Goal: Information Seeking & Learning: Learn about a topic

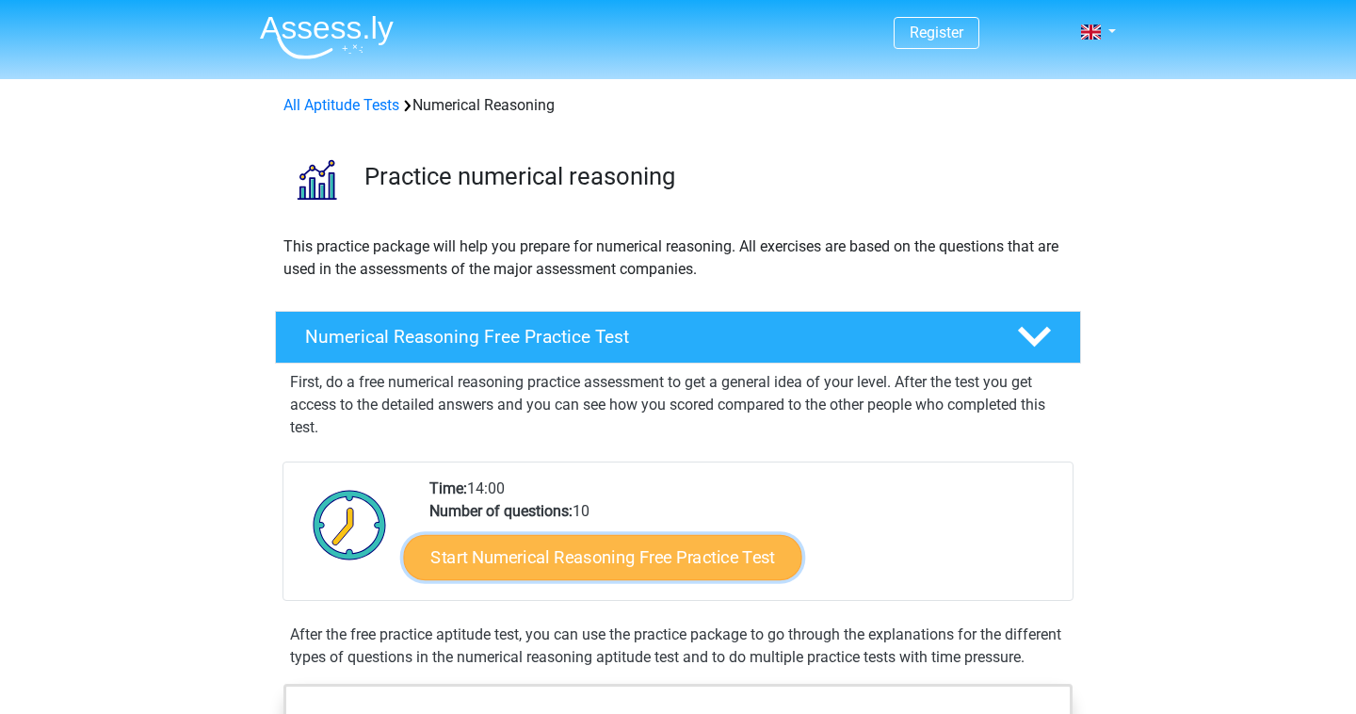
click at [727, 554] on link "Start Numerical Reasoning Free Practice Test" at bounding box center [603, 556] width 398 height 45
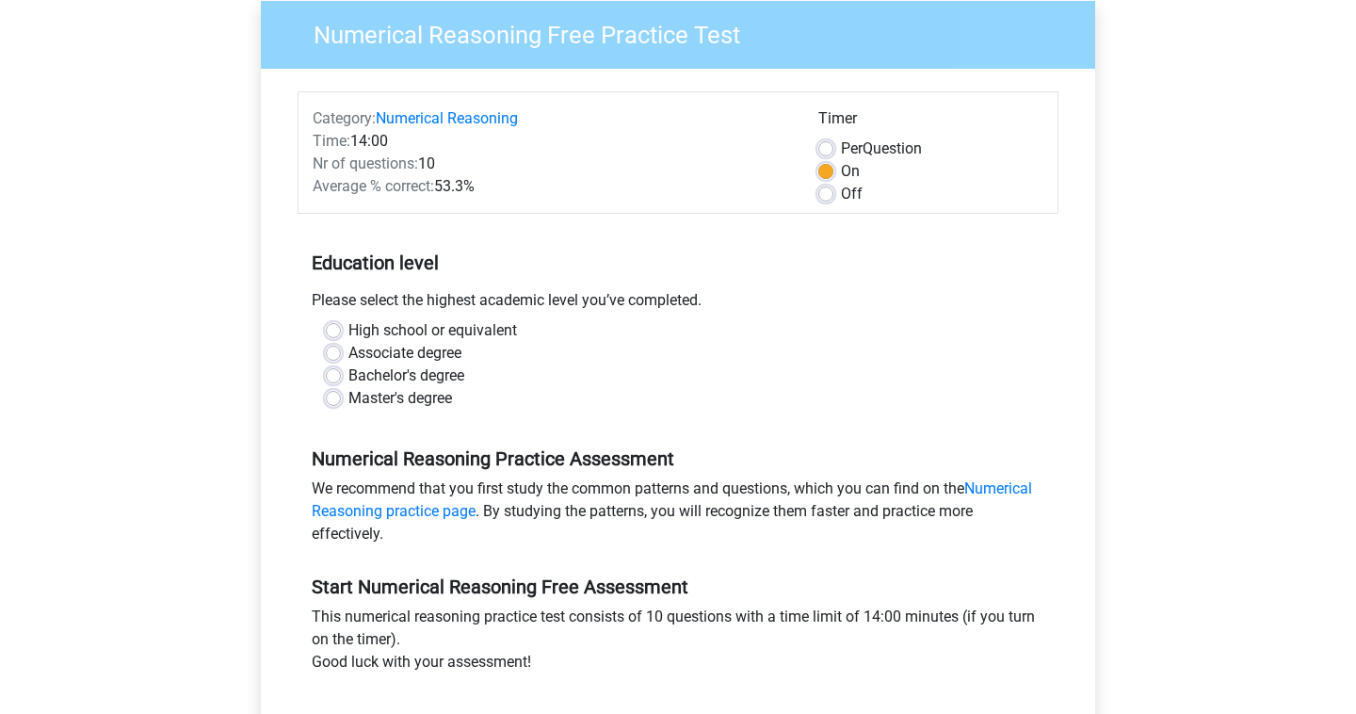
scroll to position [157, 0]
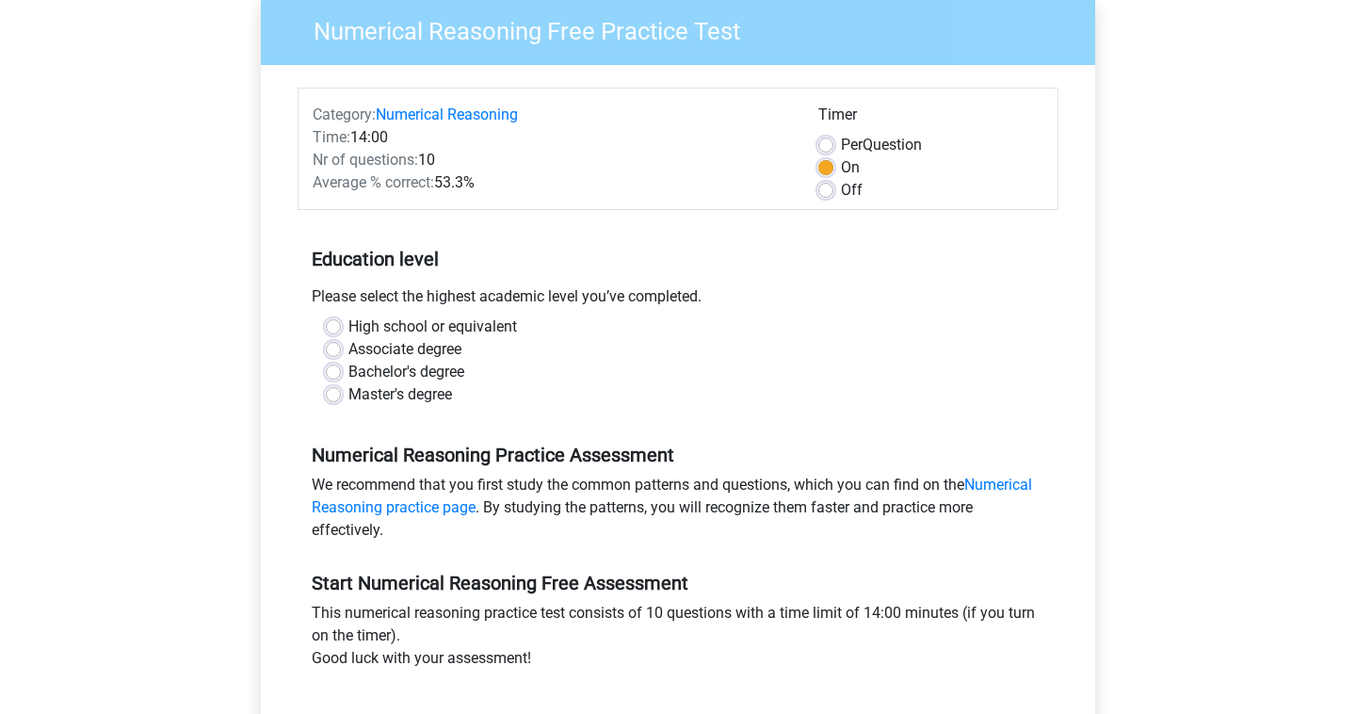
click at [406, 369] on label "Bachelor's degree" at bounding box center [406, 372] width 116 height 23
click at [341, 369] on input "Bachelor's degree" at bounding box center [333, 370] width 15 height 19
radio input "true"
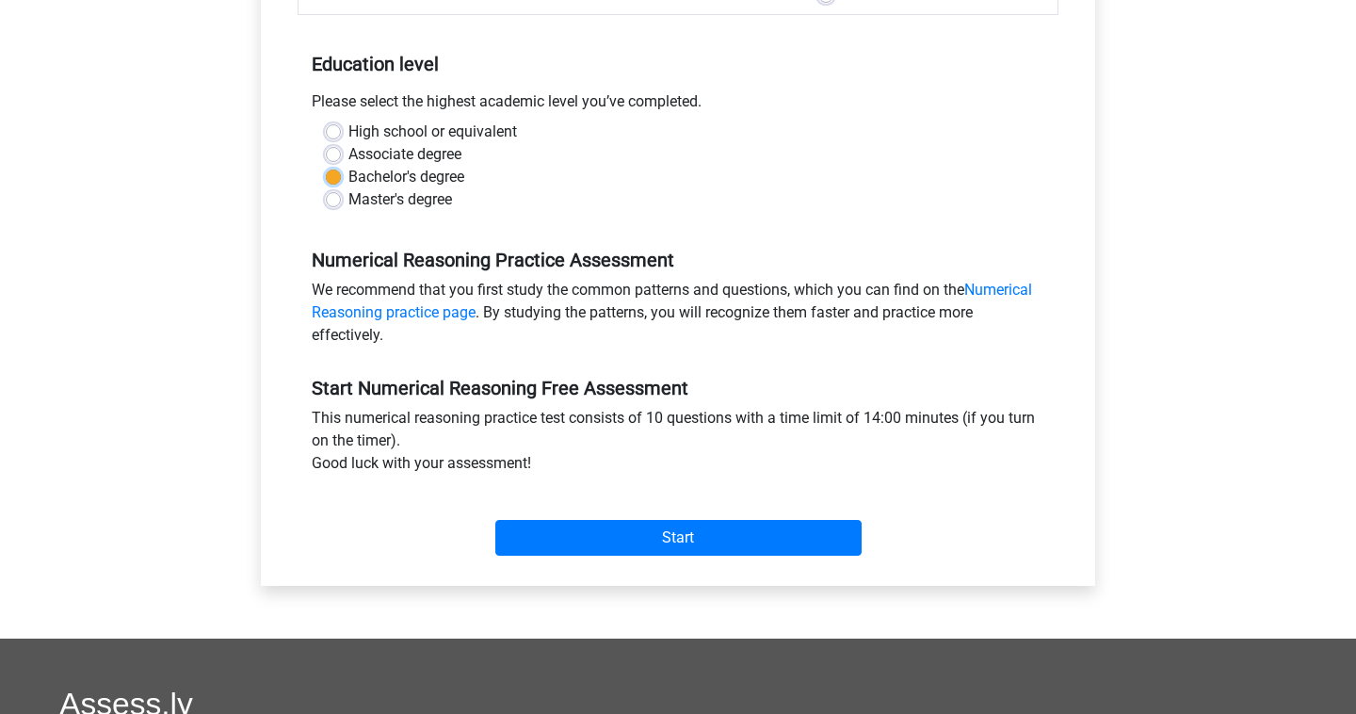
scroll to position [366, 0]
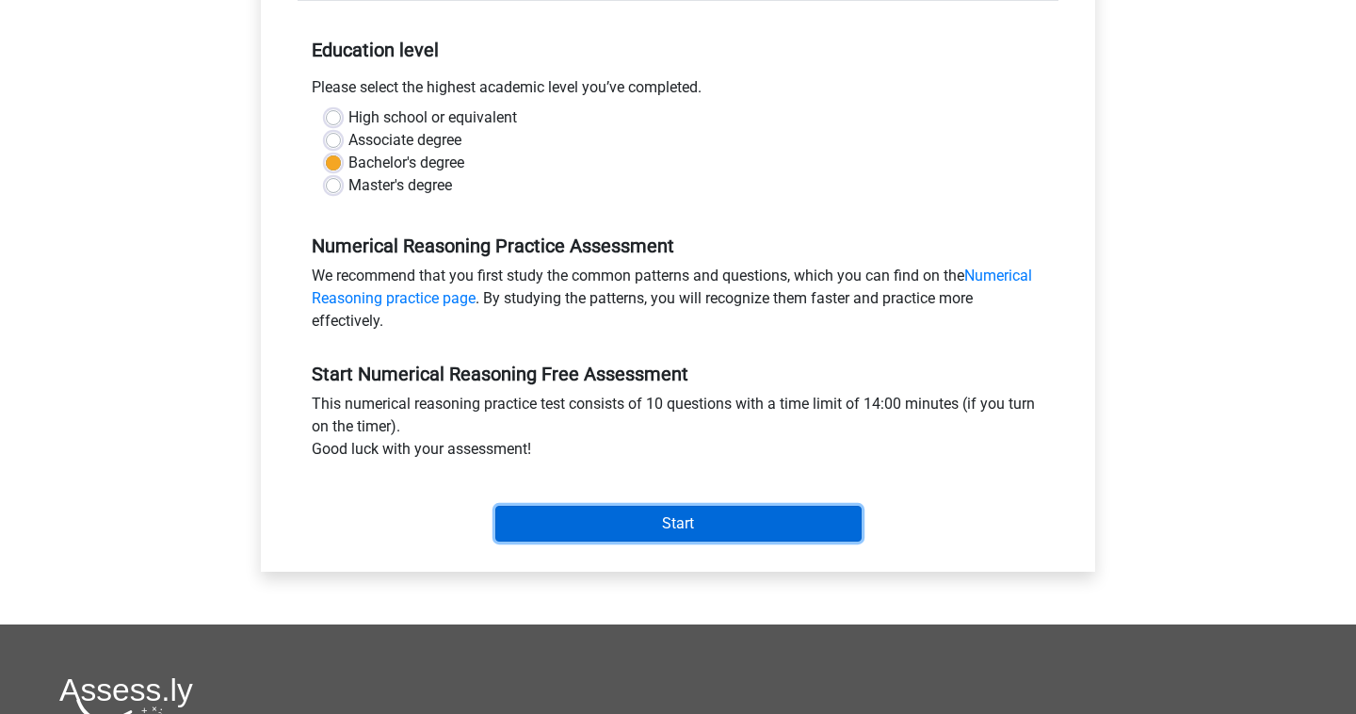
click at [522, 508] on input "Start" at bounding box center [678, 524] width 366 height 36
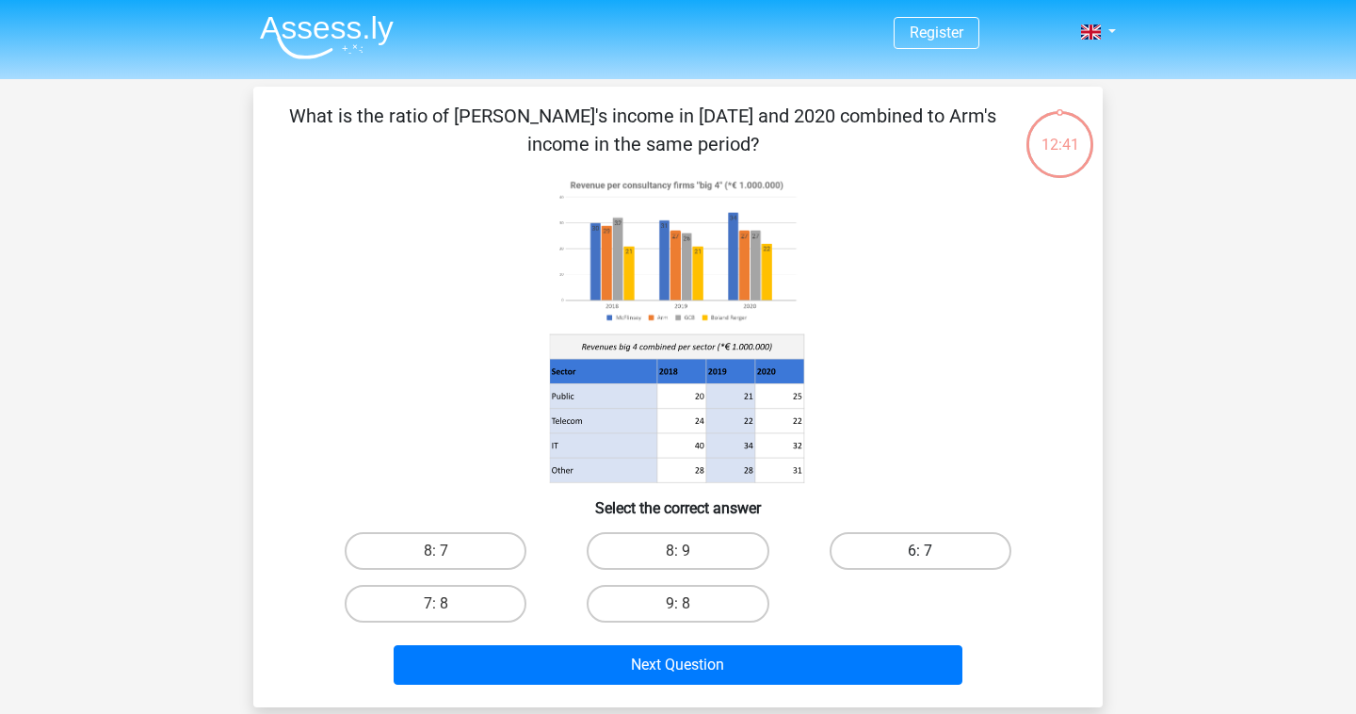
click at [895, 549] on label "6: 7" at bounding box center [920, 551] width 182 height 38
click at [920, 551] on input "6: 7" at bounding box center [926, 557] width 12 height 12
radio input "true"
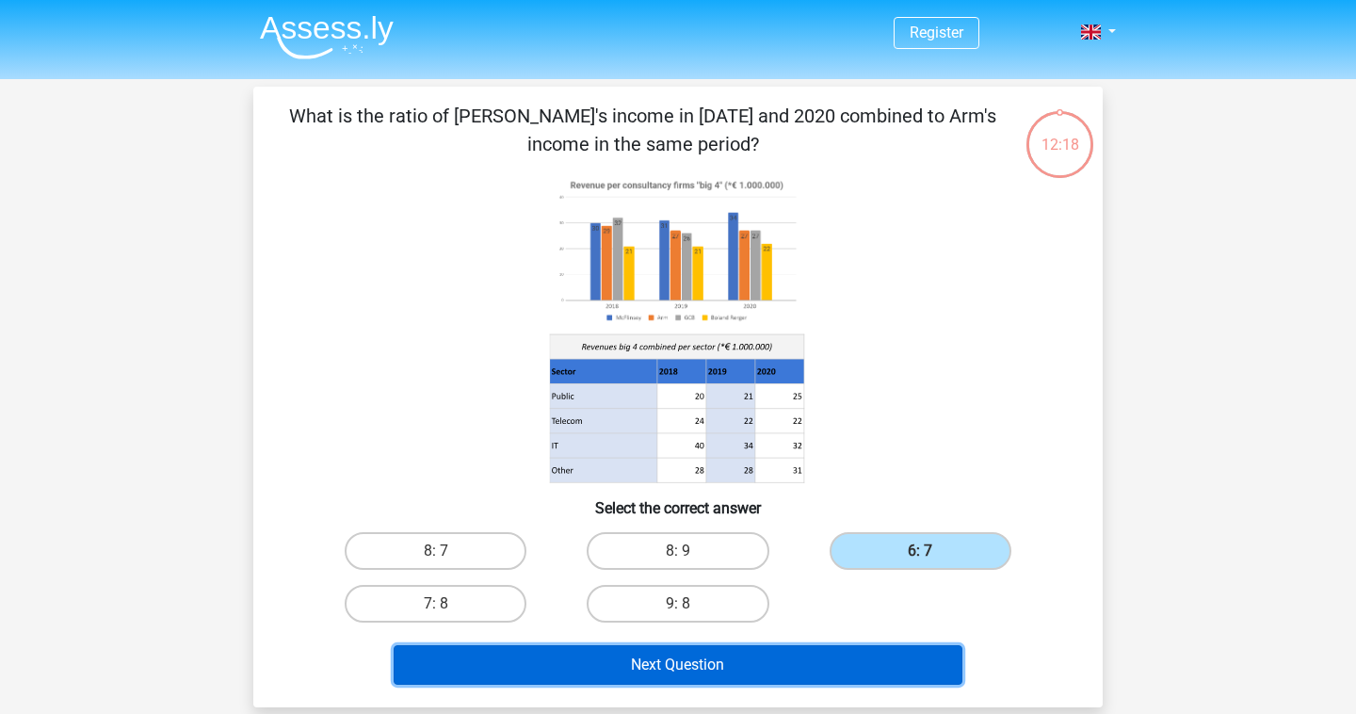
click at [776, 660] on button "Next Question" at bounding box center [679, 665] width 570 height 40
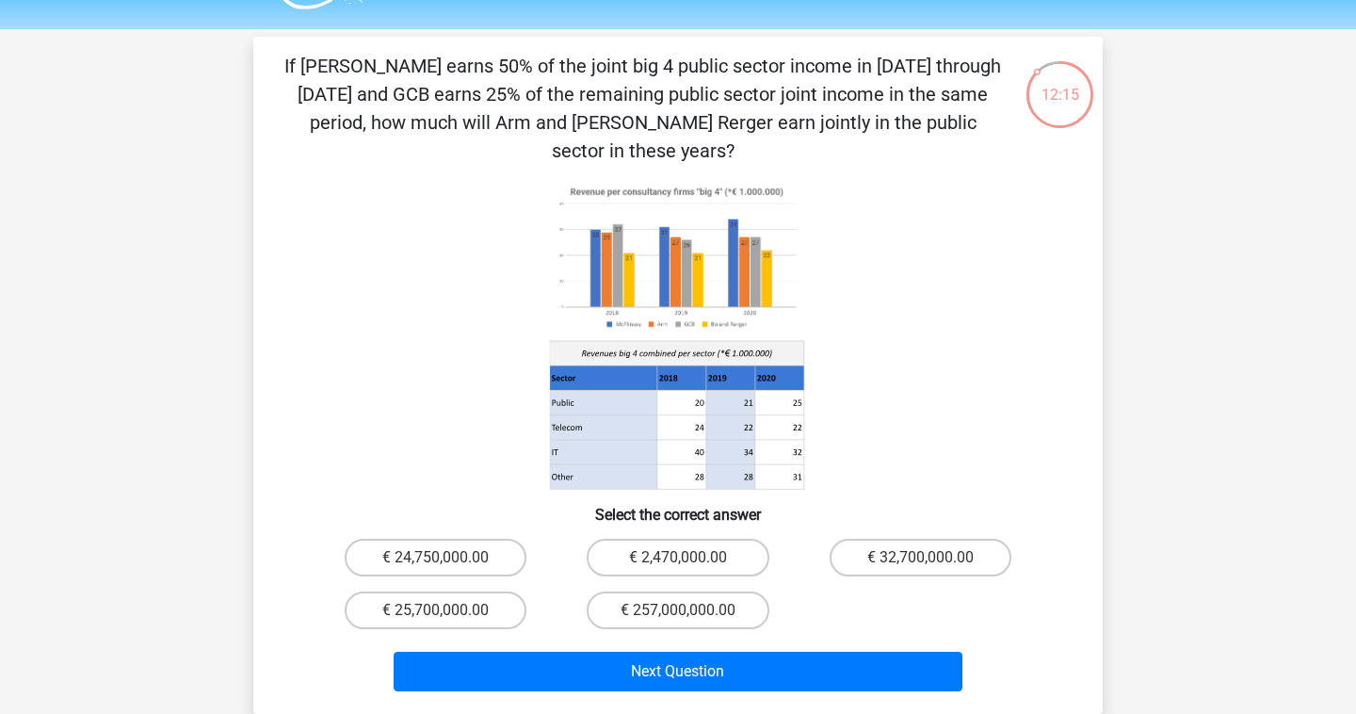
scroll to position [49, 0]
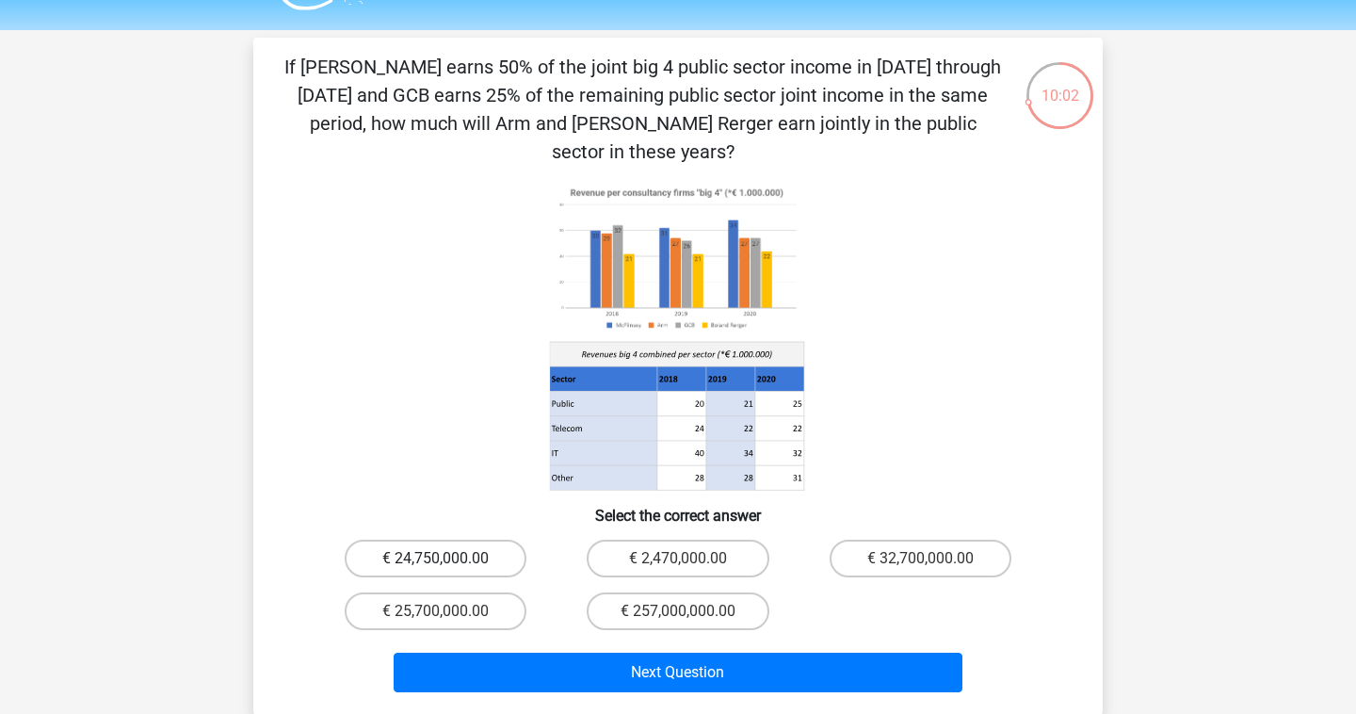
click at [453, 539] on label "€ 24,750,000.00" at bounding box center [436, 558] width 182 height 38
click at [448, 558] on input "€ 24,750,000.00" at bounding box center [442, 564] width 12 height 12
radio input "true"
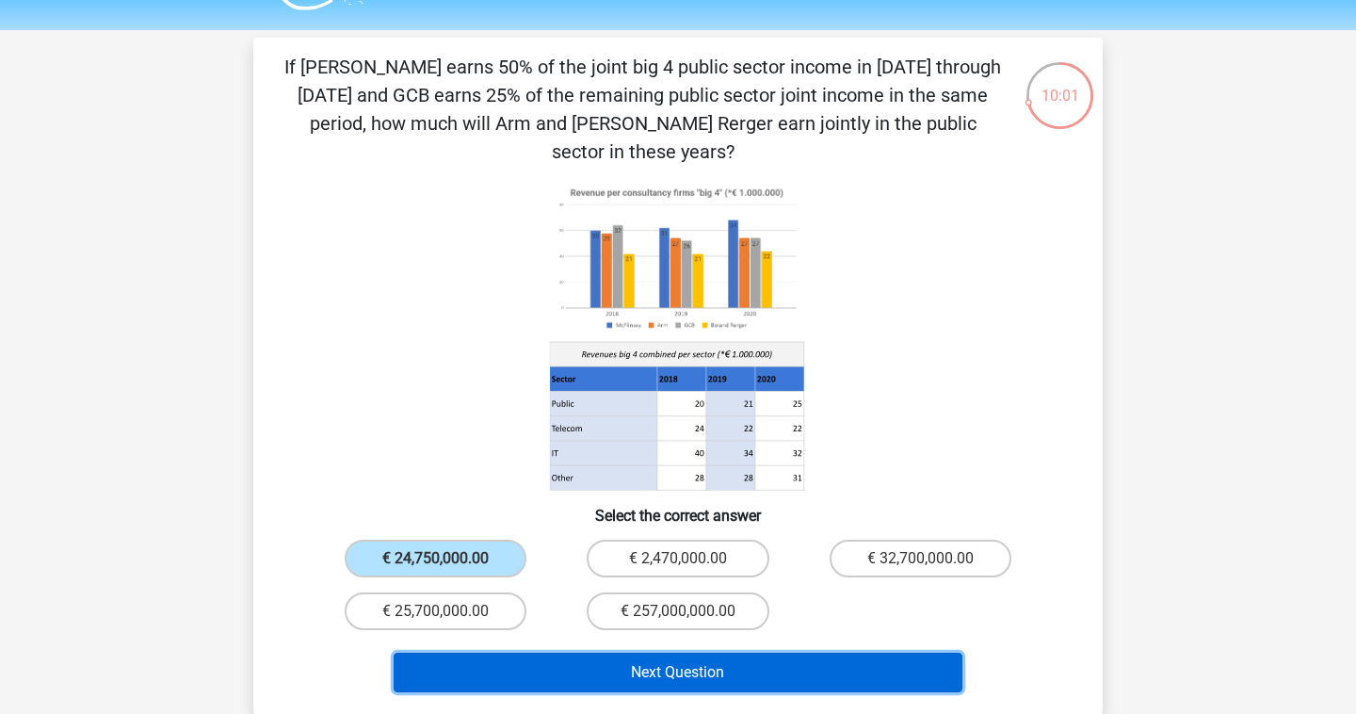
click at [523, 652] on button "Next Question" at bounding box center [679, 672] width 570 height 40
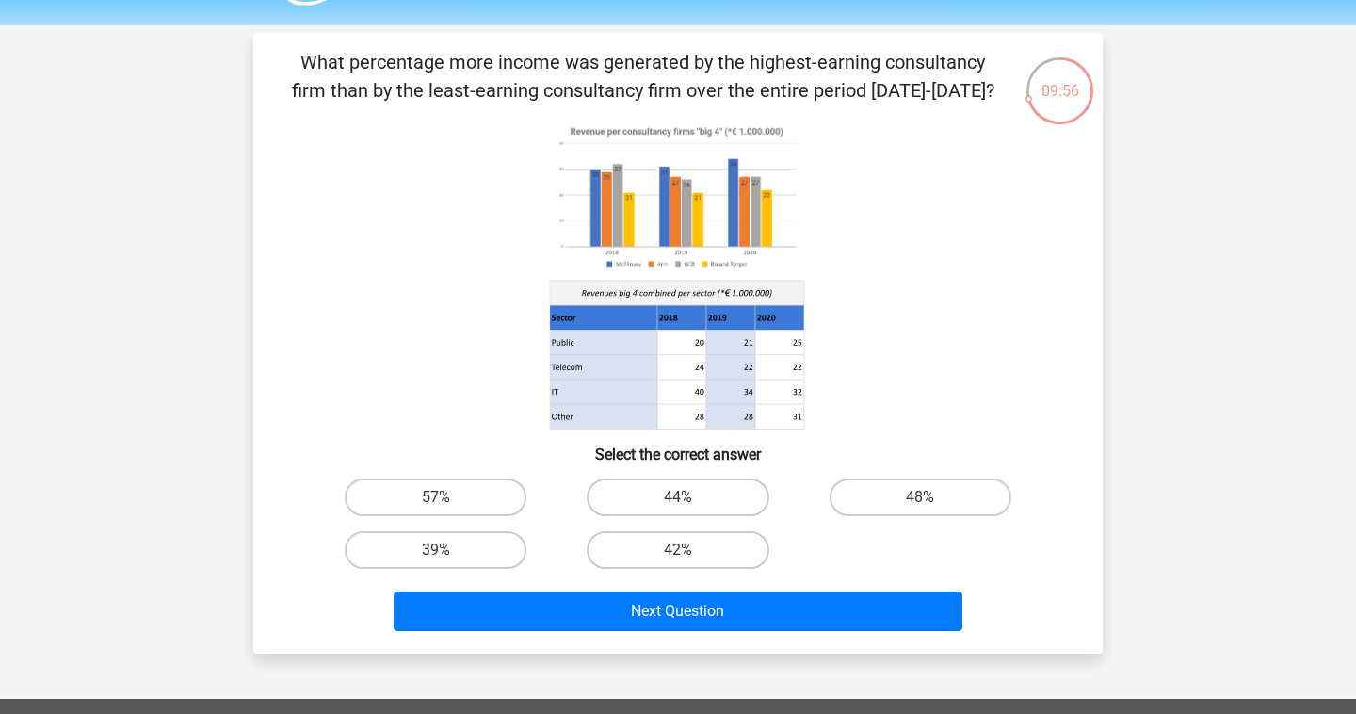
scroll to position [37, 0]
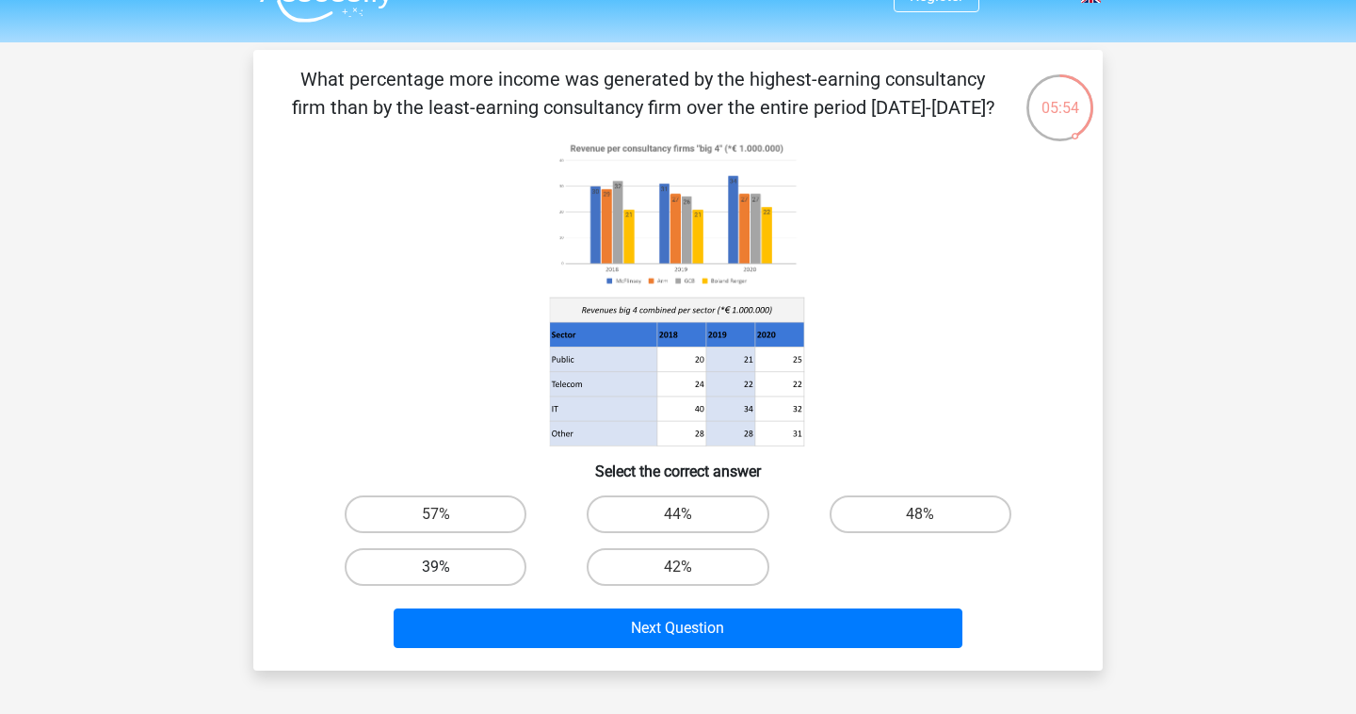
click at [497, 560] on label "39%" at bounding box center [436, 567] width 182 height 38
click at [448, 567] on input "39%" at bounding box center [442, 573] width 12 height 12
radio input "true"
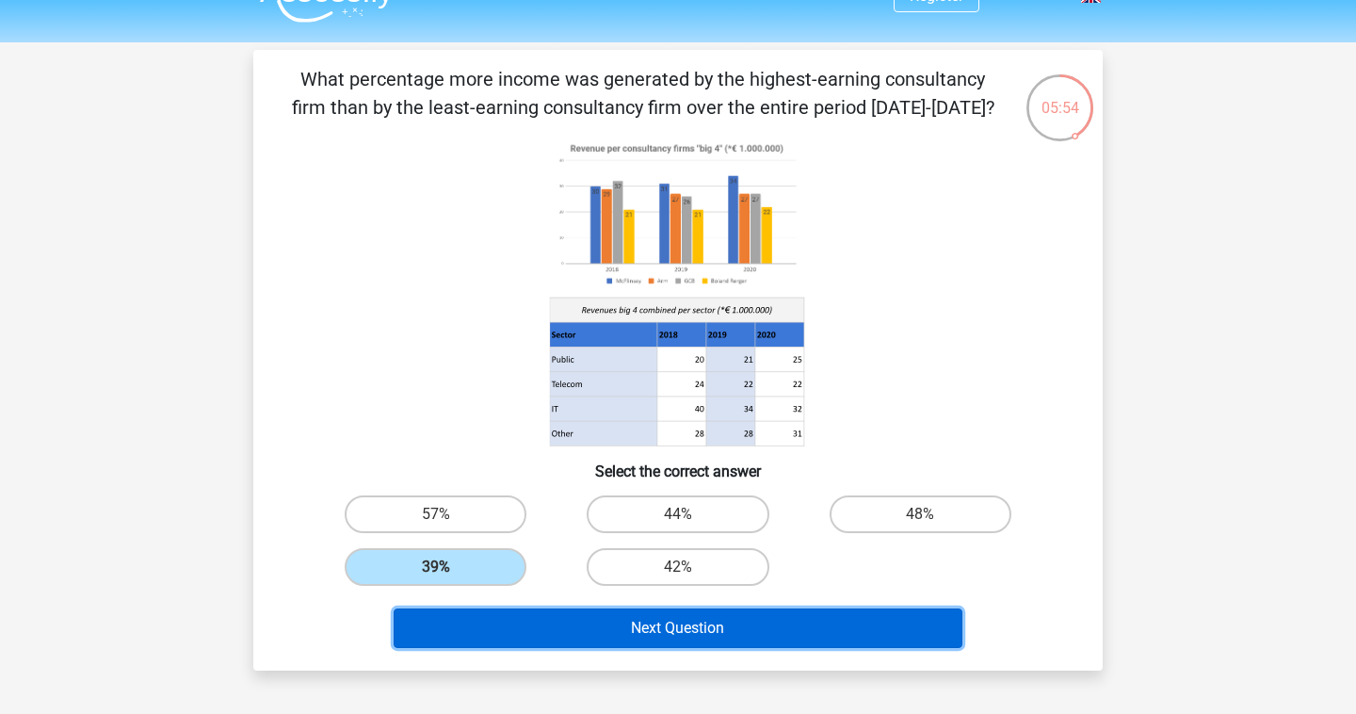
click at [591, 618] on button "Next Question" at bounding box center [679, 628] width 570 height 40
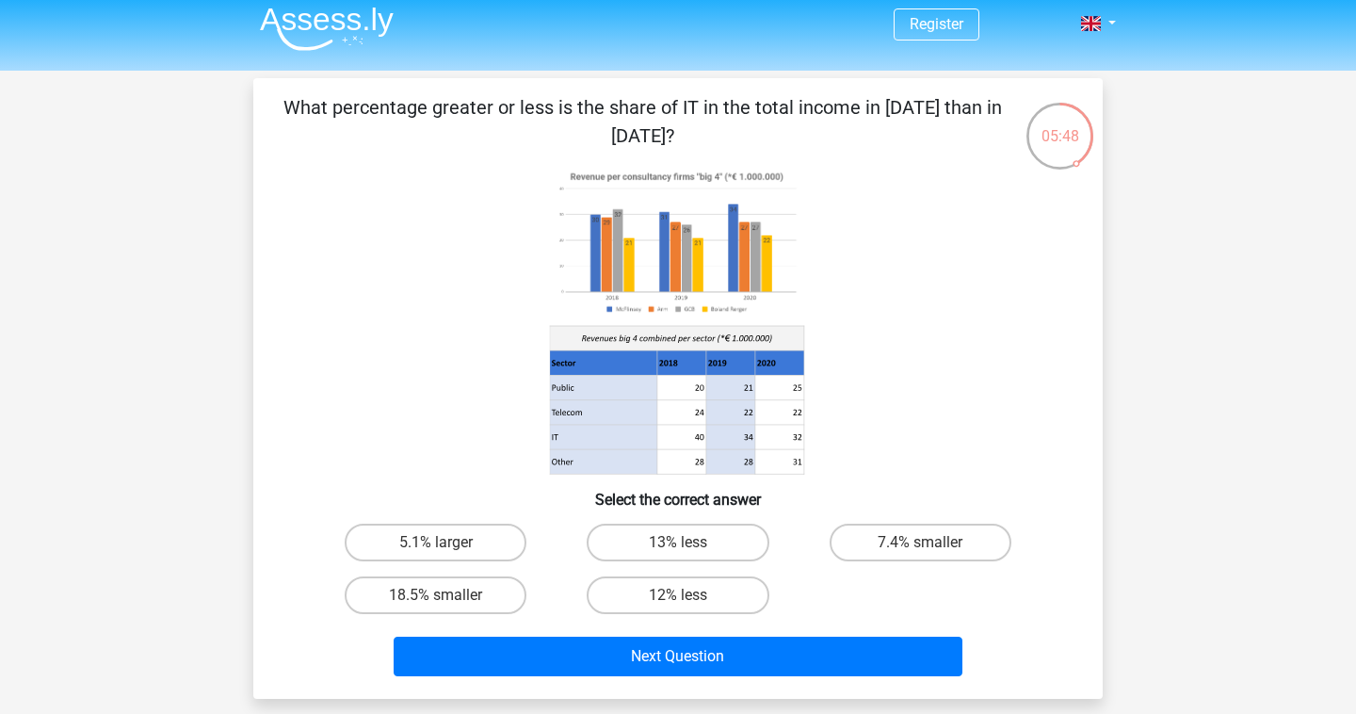
scroll to position [20, 0]
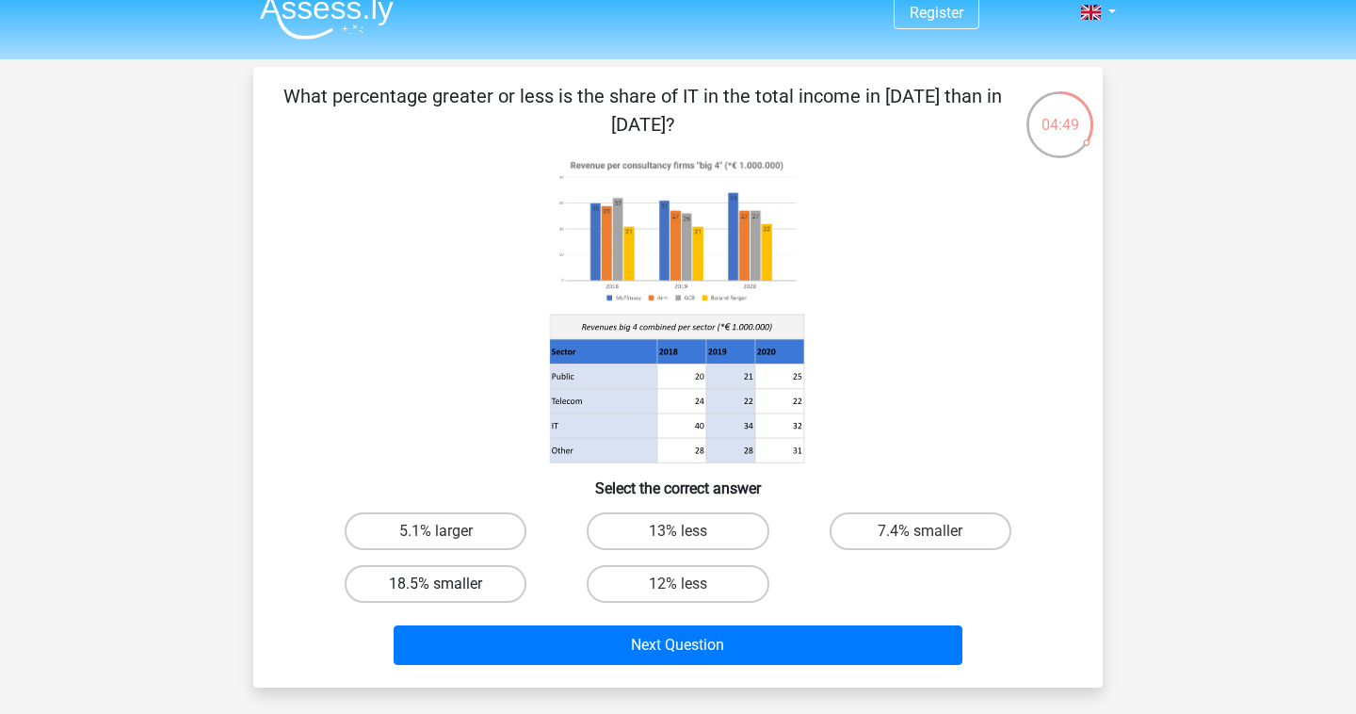
click at [510, 574] on label "18.5% smaller" at bounding box center [436, 584] width 182 height 38
click at [448, 584] on input "18.5% smaller" at bounding box center [442, 590] width 12 height 12
radio input "true"
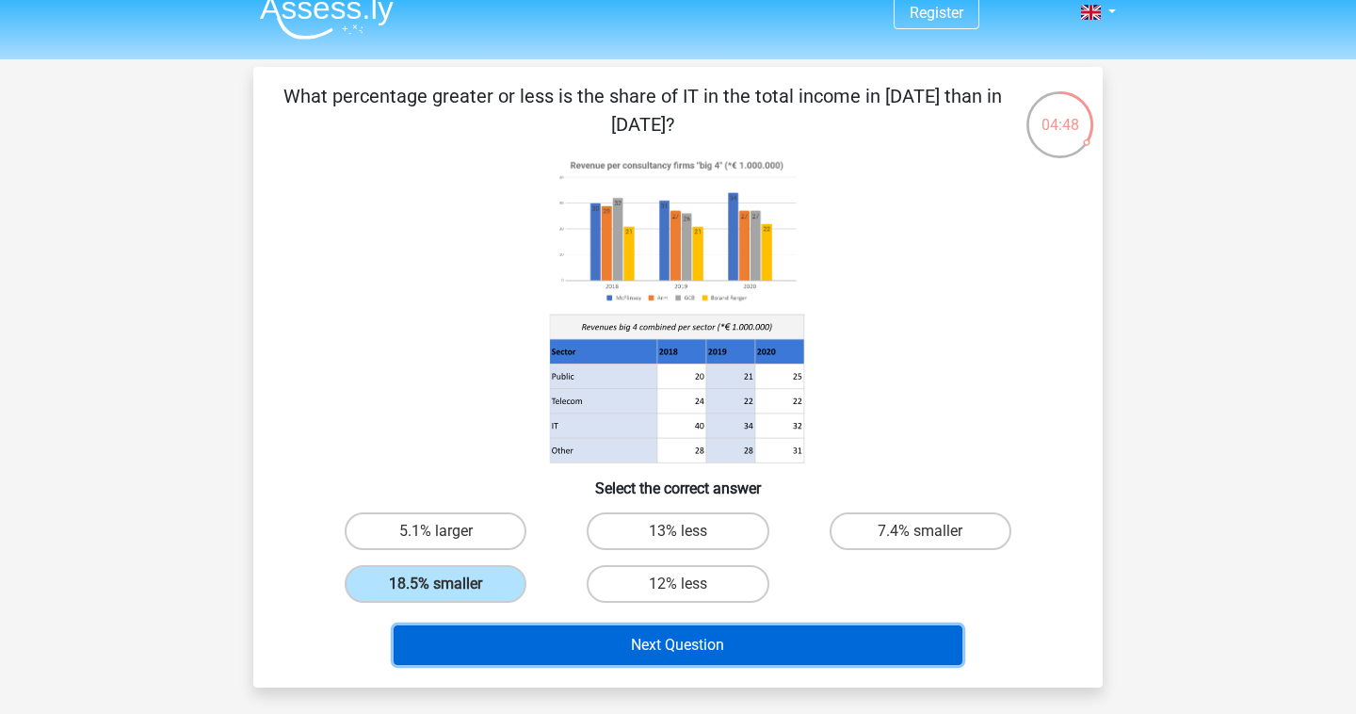
click at [539, 659] on button "Next Question" at bounding box center [679, 645] width 570 height 40
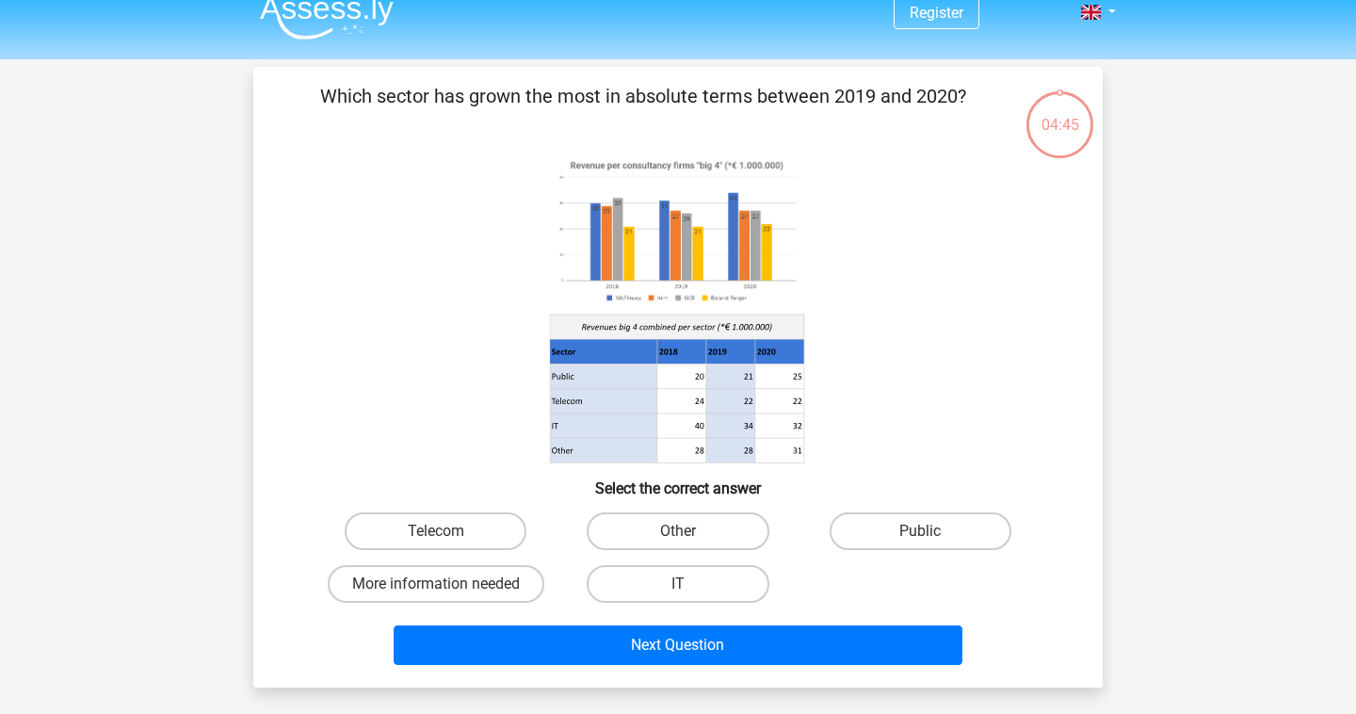
scroll to position [87, 0]
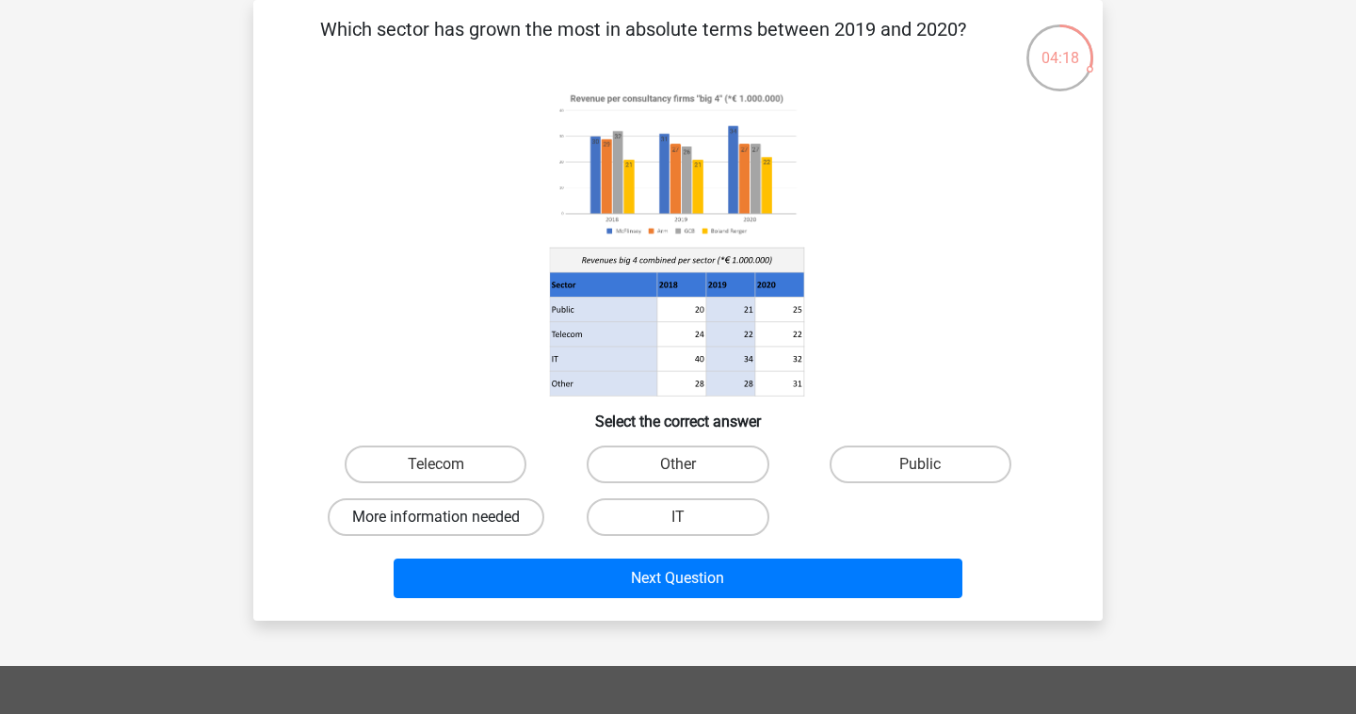
click at [496, 499] on label "More information needed" at bounding box center [436, 517] width 217 height 38
click at [448, 517] on input "More information needed" at bounding box center [442, 523] width 12 height 12
radio input "true"
click at [852, 477] on label "Public" at bounding box center [920, 464] width 182 height 38
click at [920, 476] on input "Public" at bounding box center [926, 470] width 12 height 12
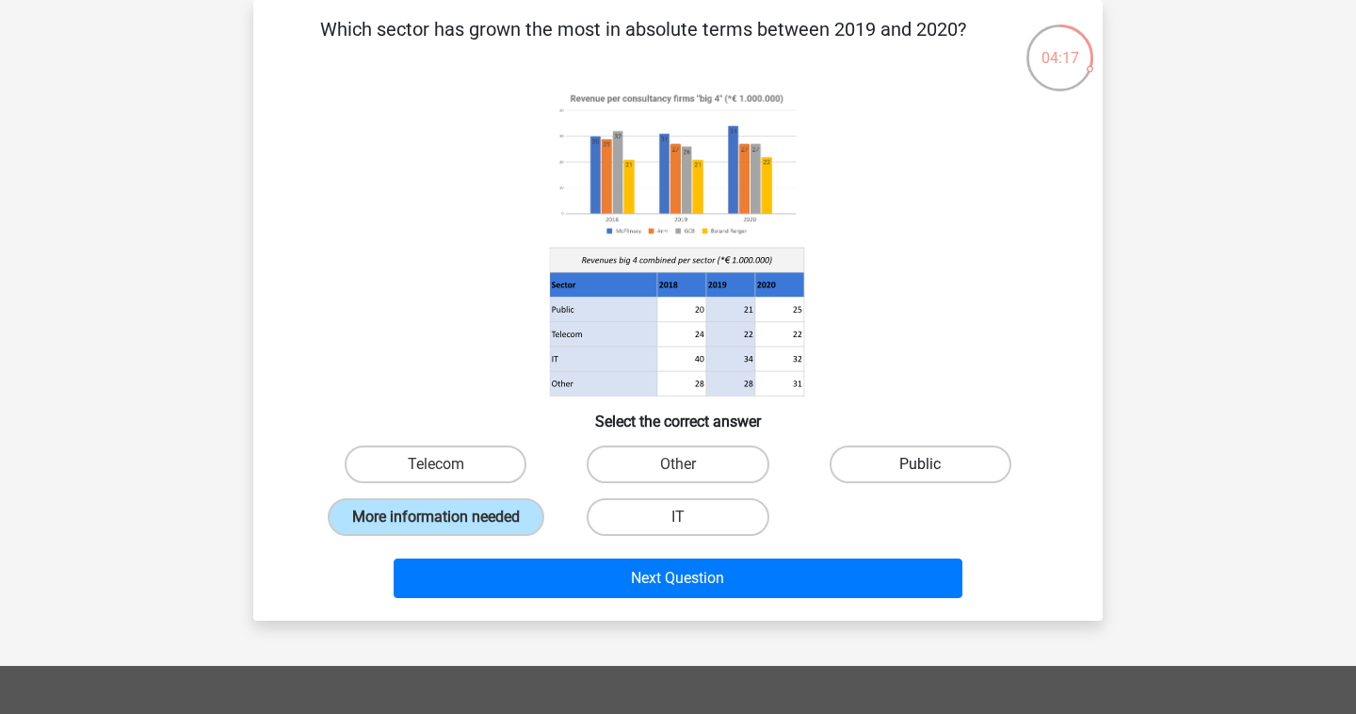
radio input "true"
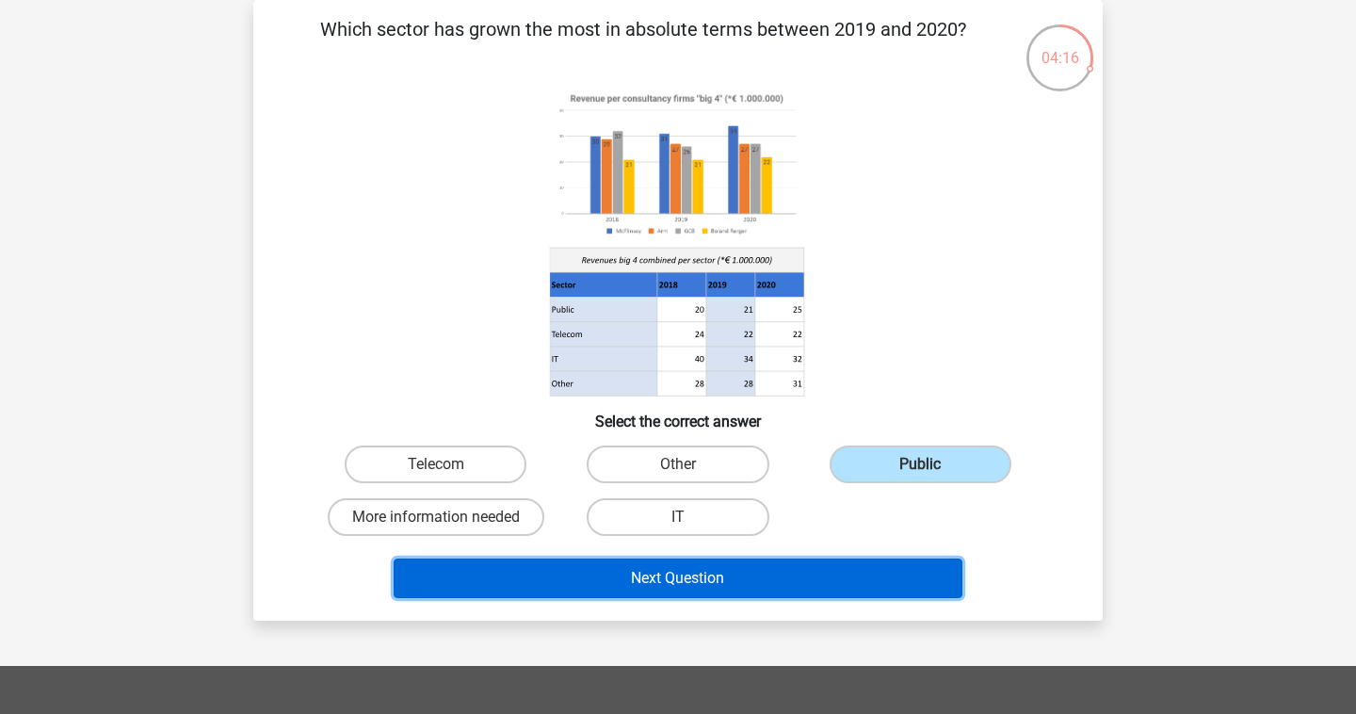
click at [837, 575] on button "Next Question" at bounding box center [679, 578] width 570 height 40
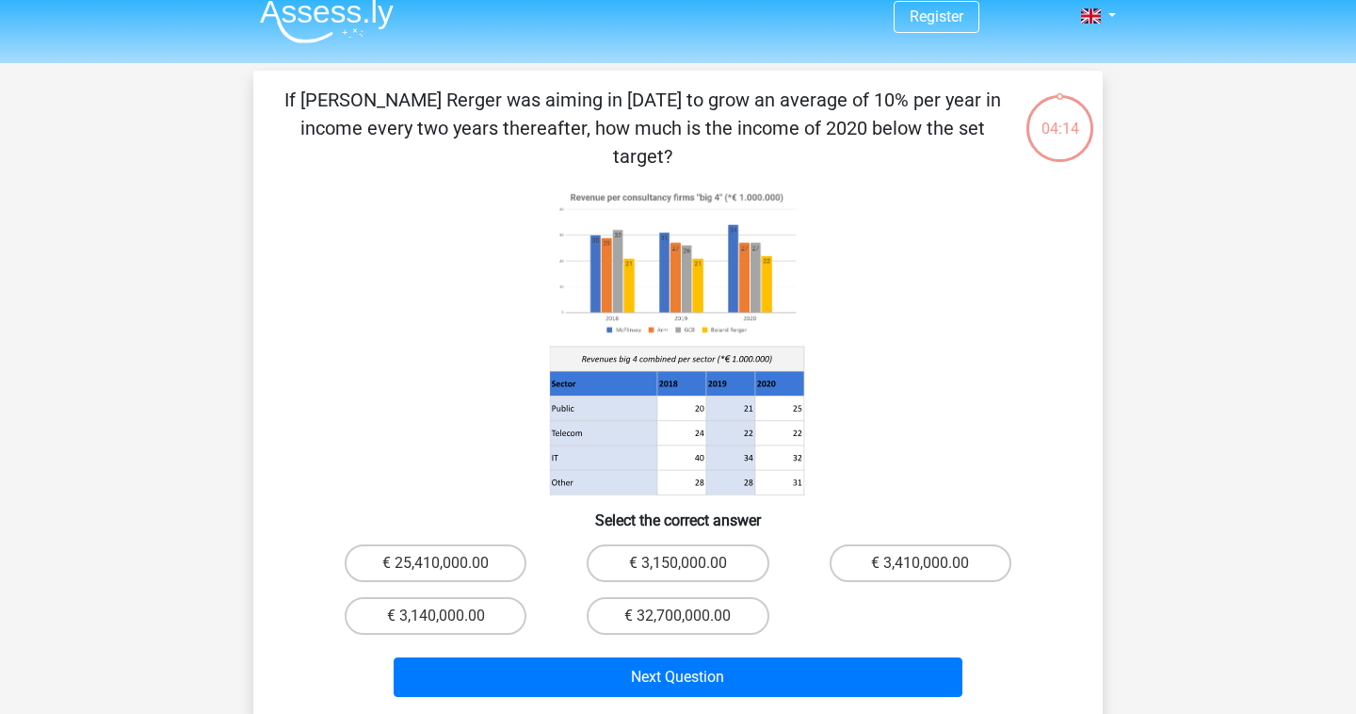
scroll to position [15, 0]
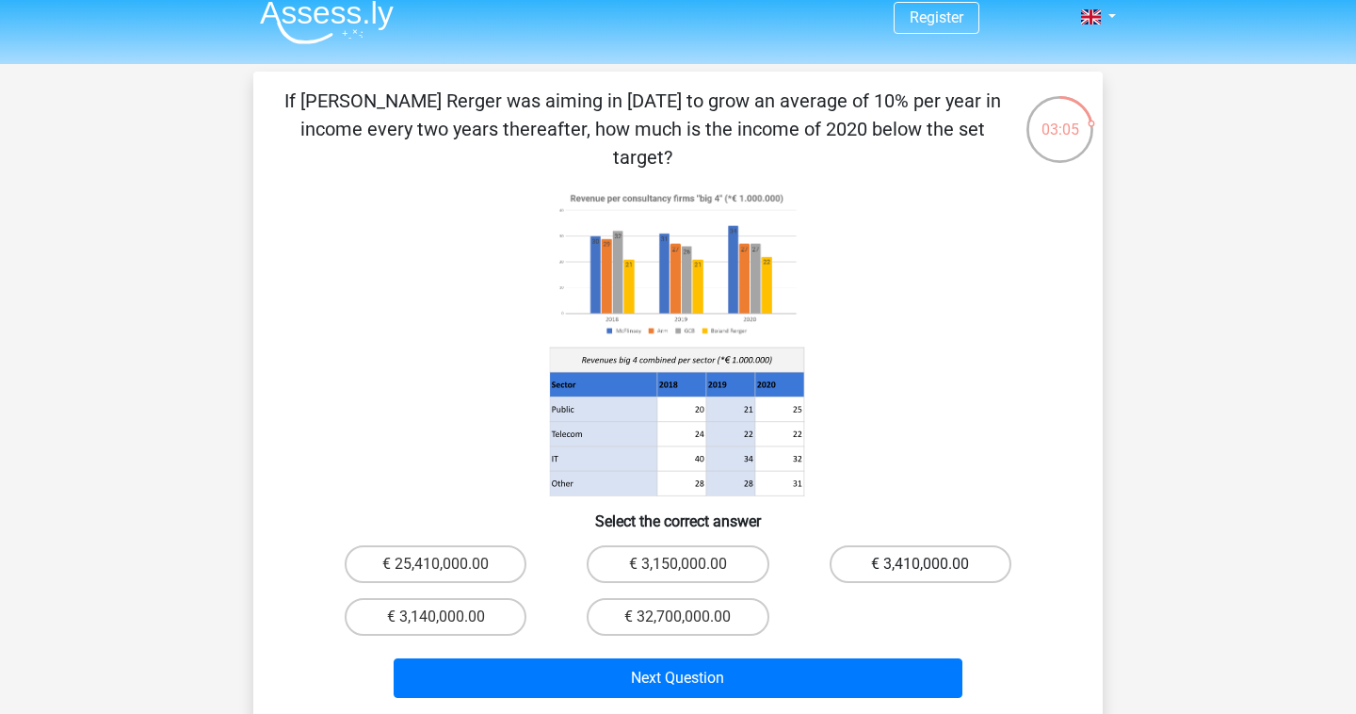
click at [970, 549] on label "€ 3,410,000.00" at bounding box center [920, 564] width 182 height 38
click at [932, 564] on input "€ 3,410,000.00" at bounding box center [926, 570] width 12 height 12
radio input "true"
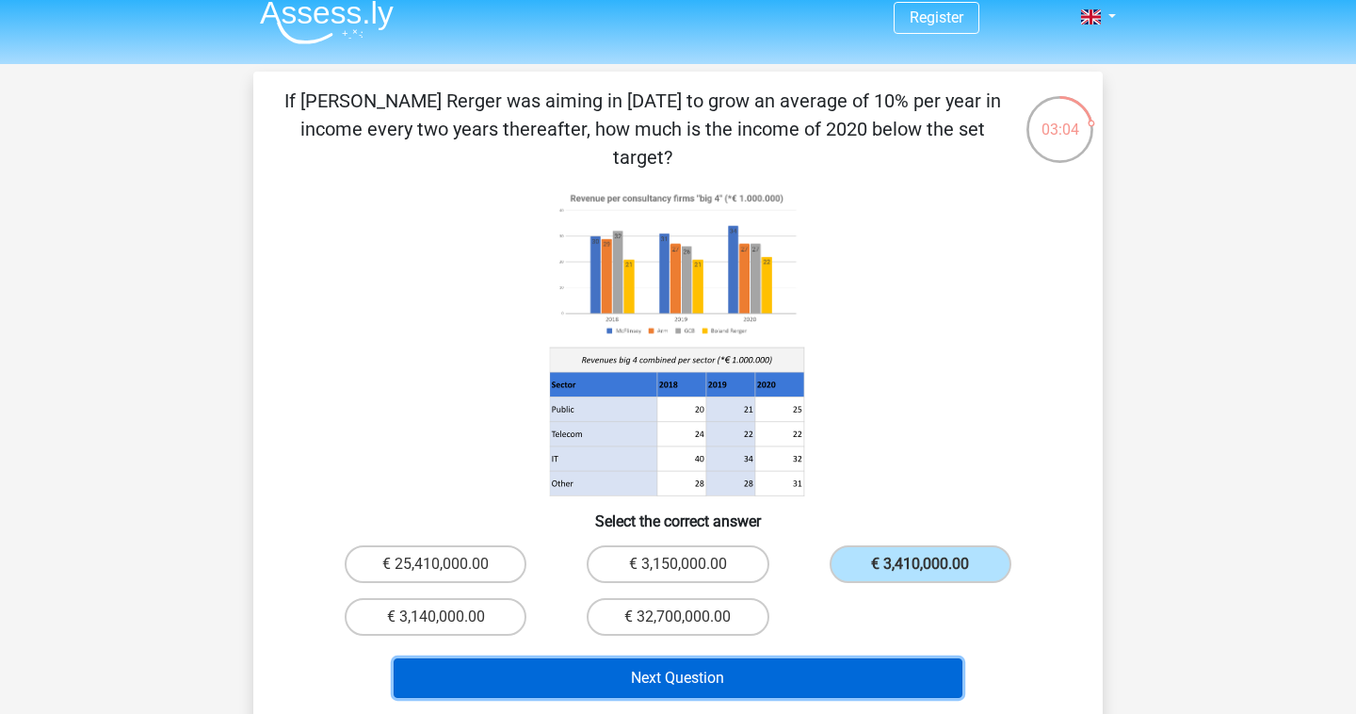
click at [919, 658] on button "Next Question" at bounding box center [679, 678] width 570 height 40
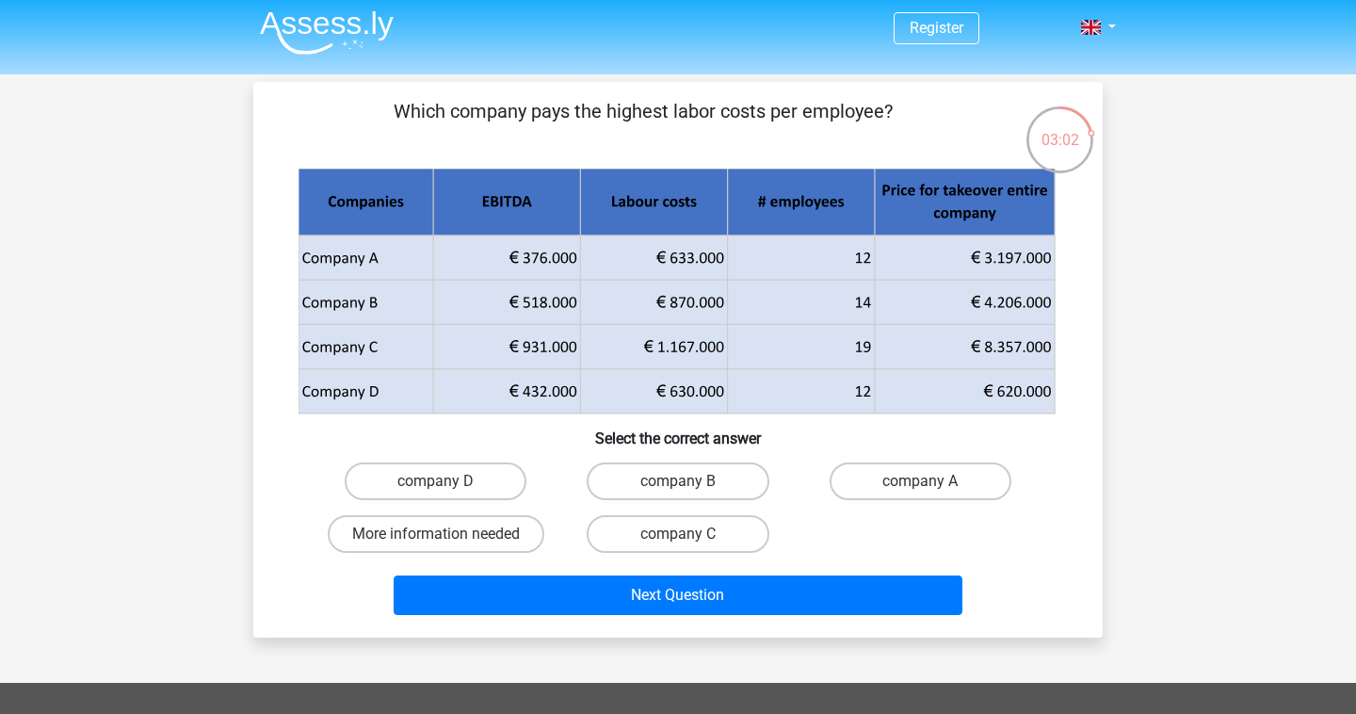
scroll to position [0, 0]
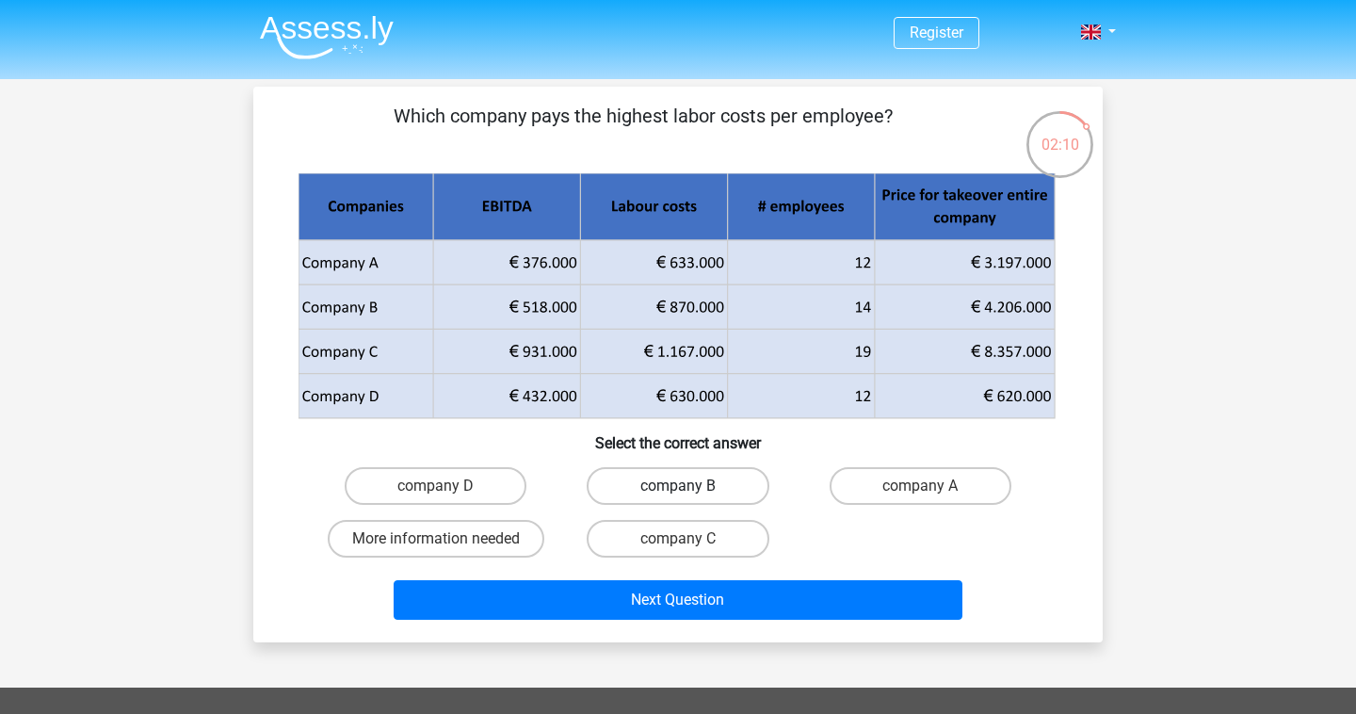
click at [696, 502] on label "company B" at bounding box center [678, 486] width 182 height 38
click at [690, 498] on input "company B" at bounding box center [684, 492] width 12 height 12
radio input "true"
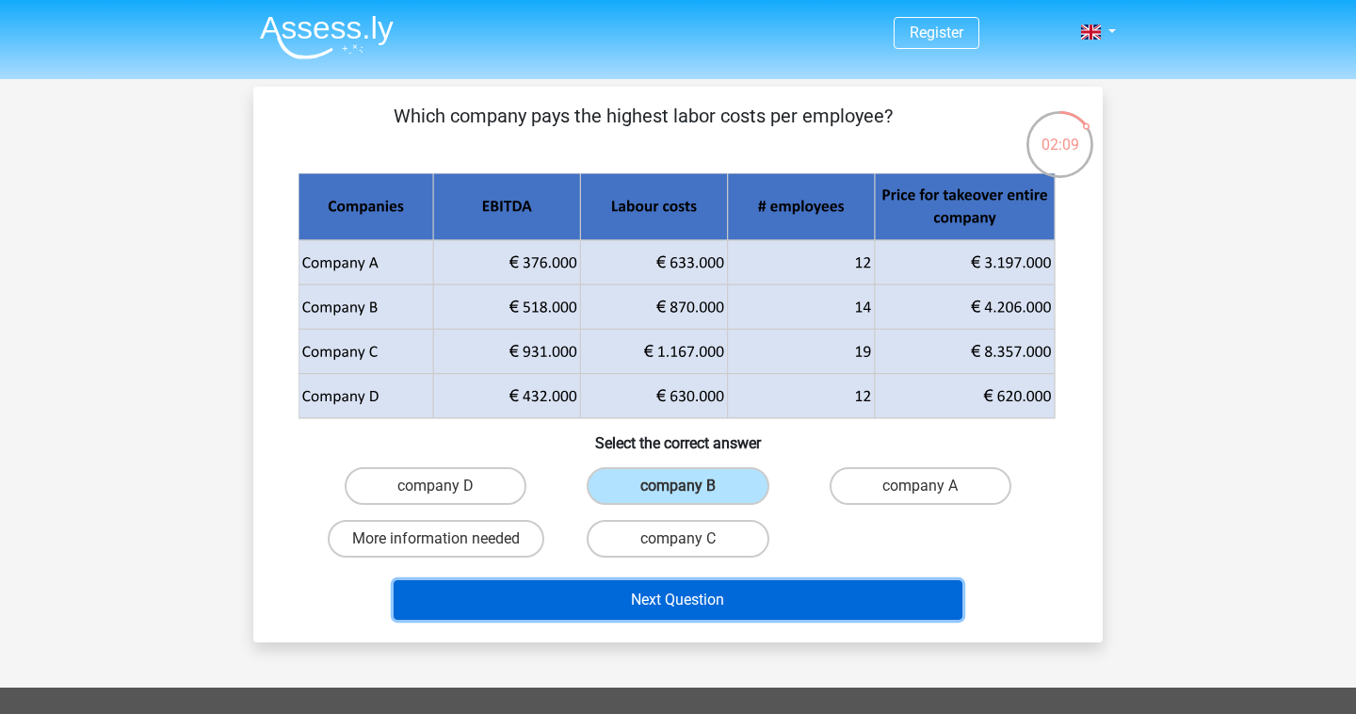
click at [700, 587] on button "Next Question" at bounding box center [679, 600] width 570 height 40
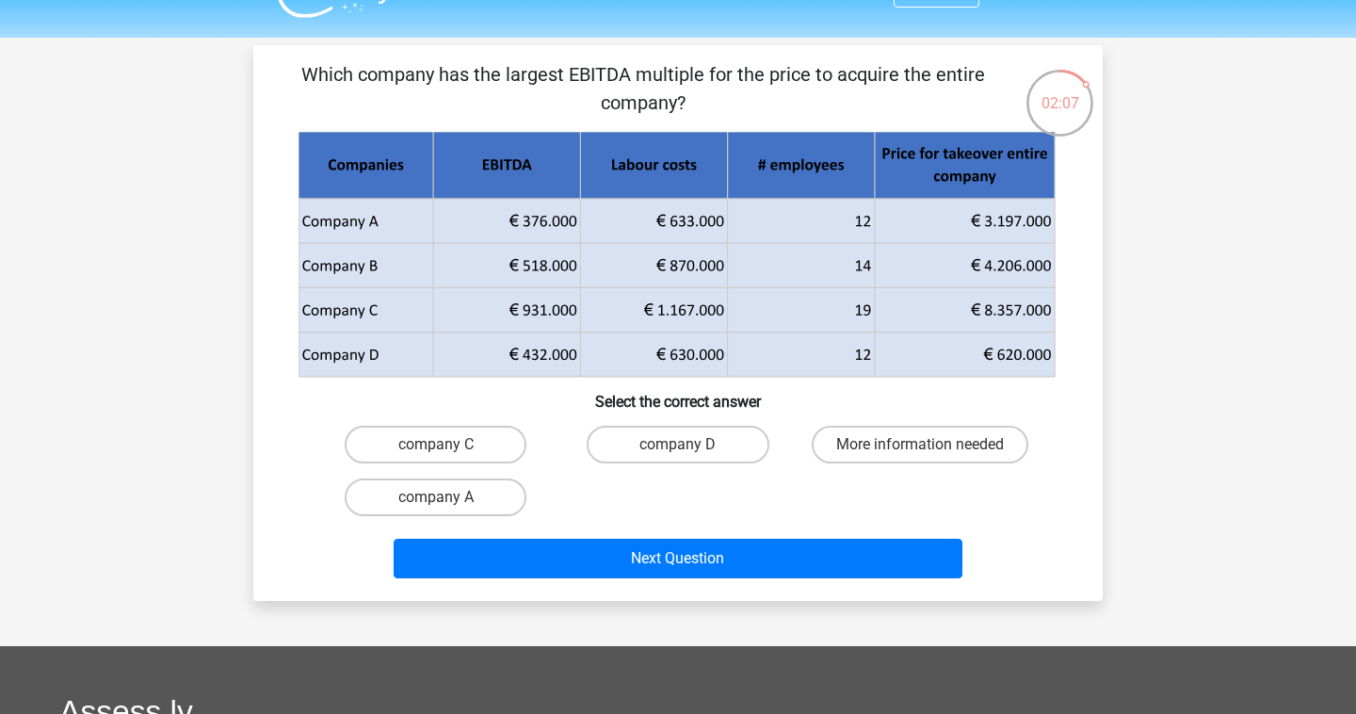
scroll to position [32, 0]
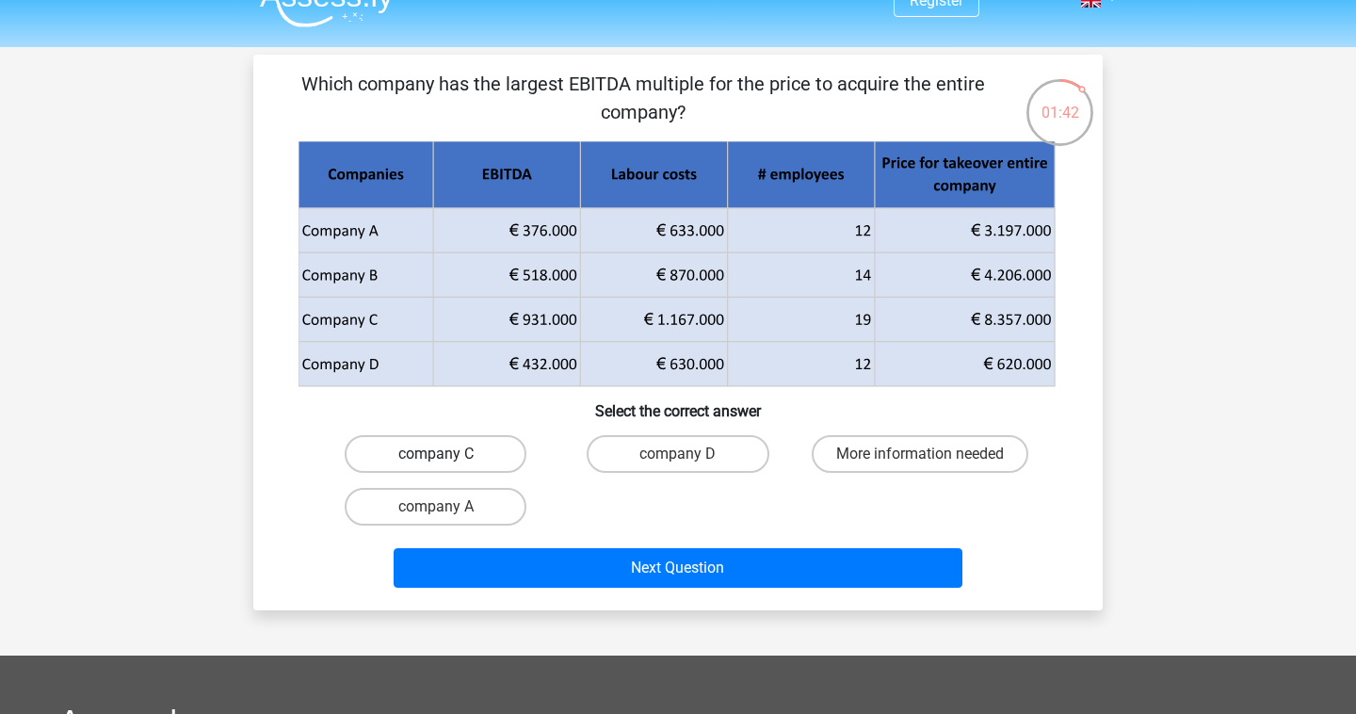
click at [490, 449] on label "company C" at bounding box center [436, 454] width 182 height 38
click at [448, 454] on input "company C" at bounding box center [442, 460] width 12 height 12
radio input "true"
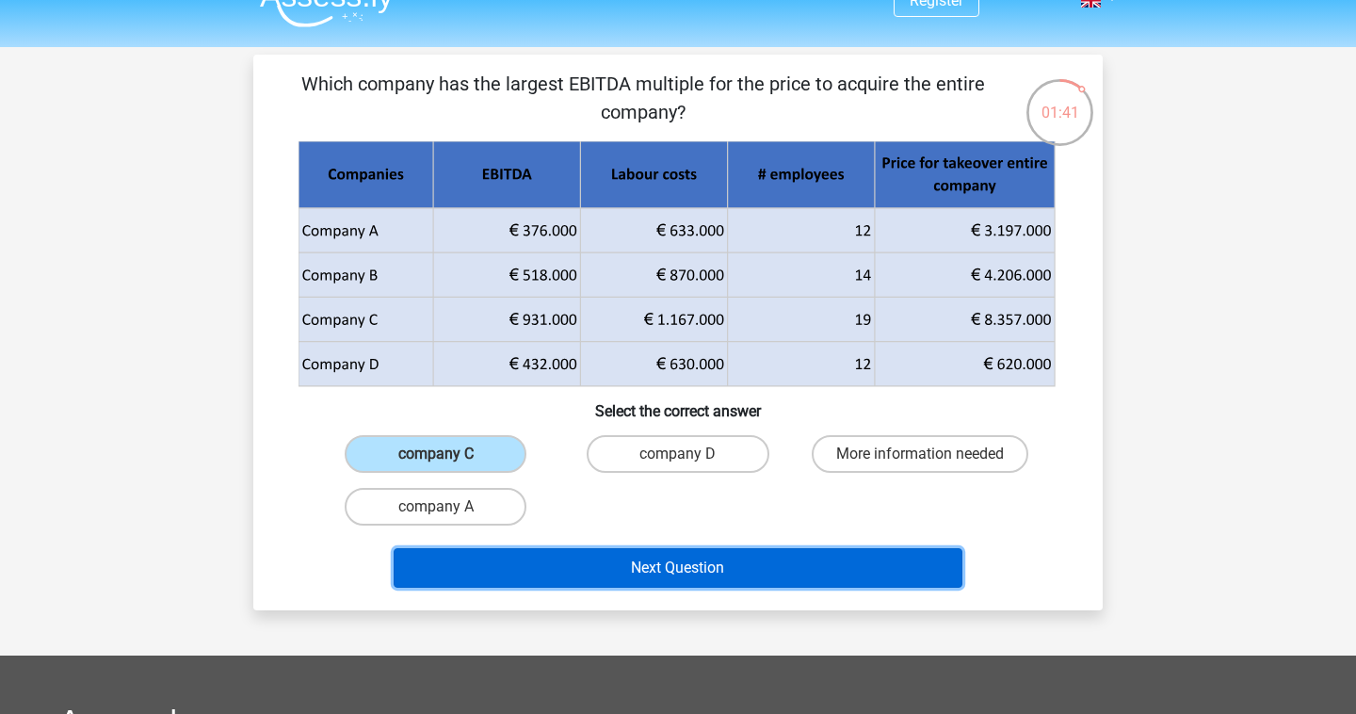
click at [537, 561] on button "Next Question" at bounding box center [679, 568] width 570 height 40
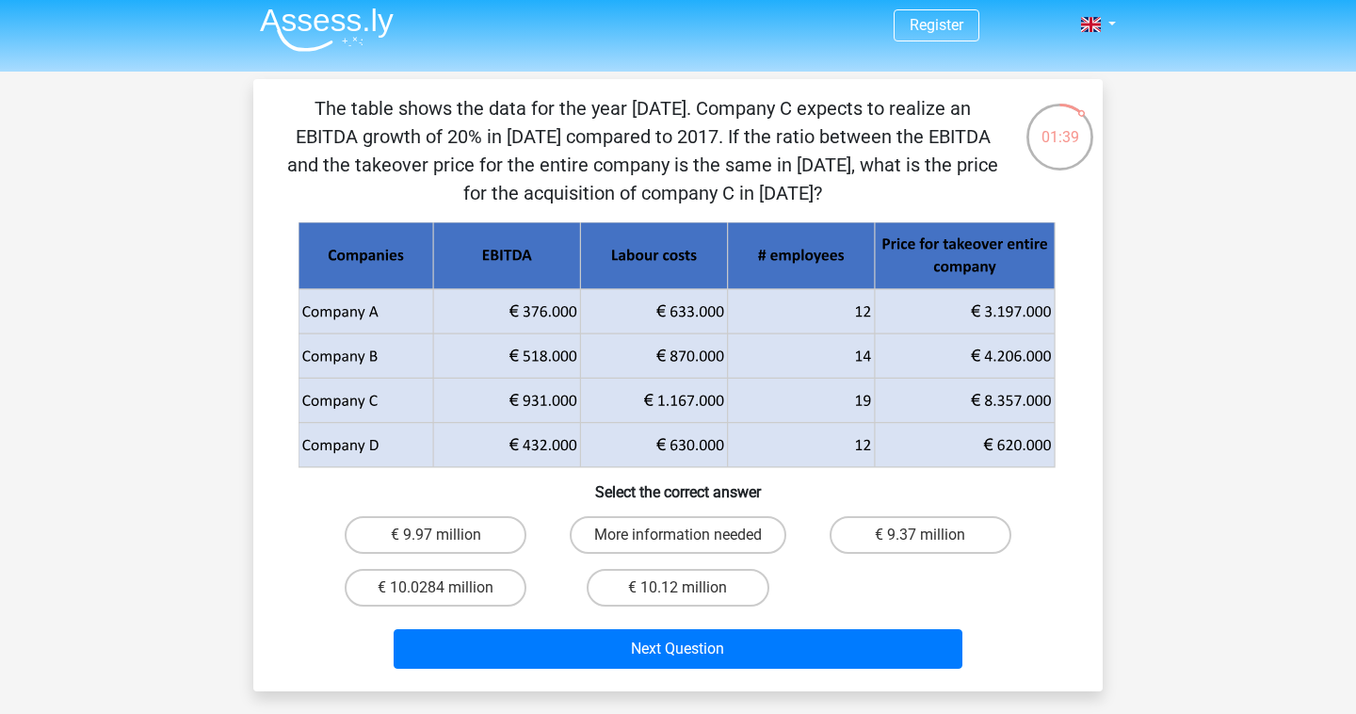
scroll to position [0, 0]
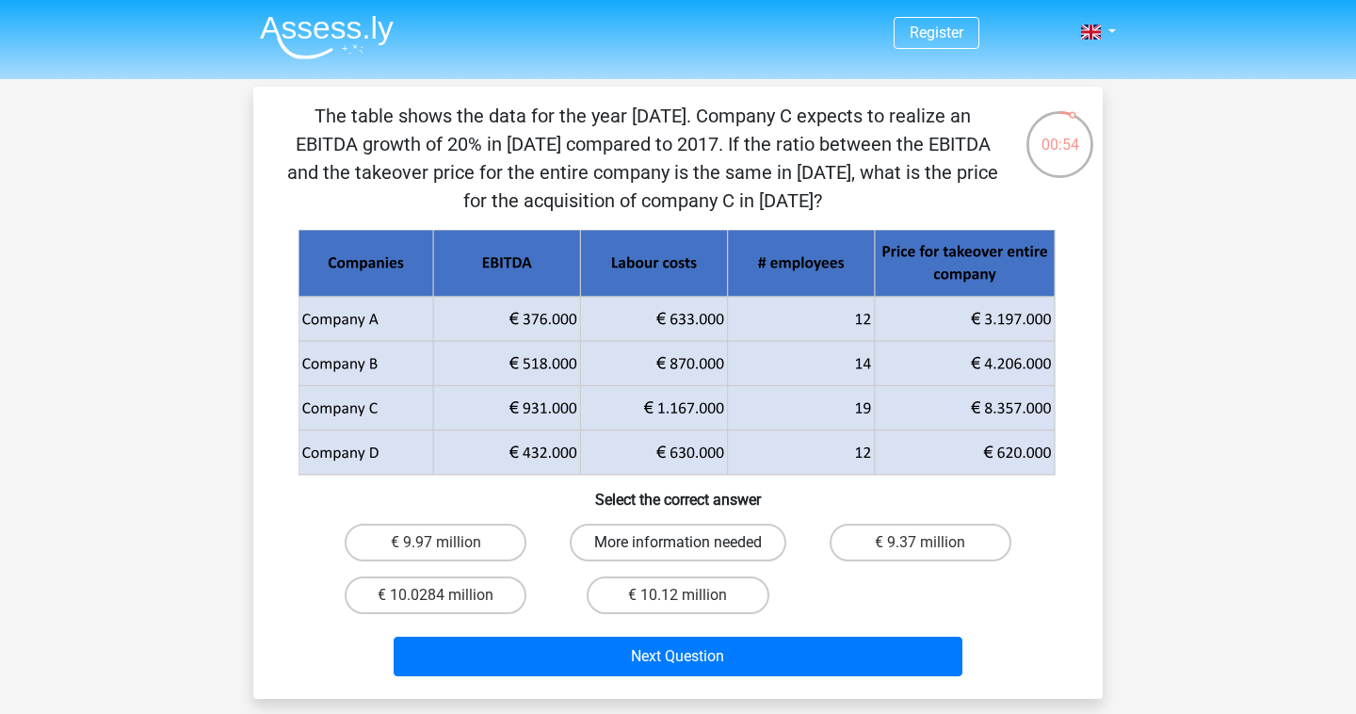
click at [657, 542] on label "More information needed" at bounding box center [678, 542] width 217 height 38
click at [678, 542] on input "More information needed" at bounding box center [684, 548] width 12 height 12
radio input "true"
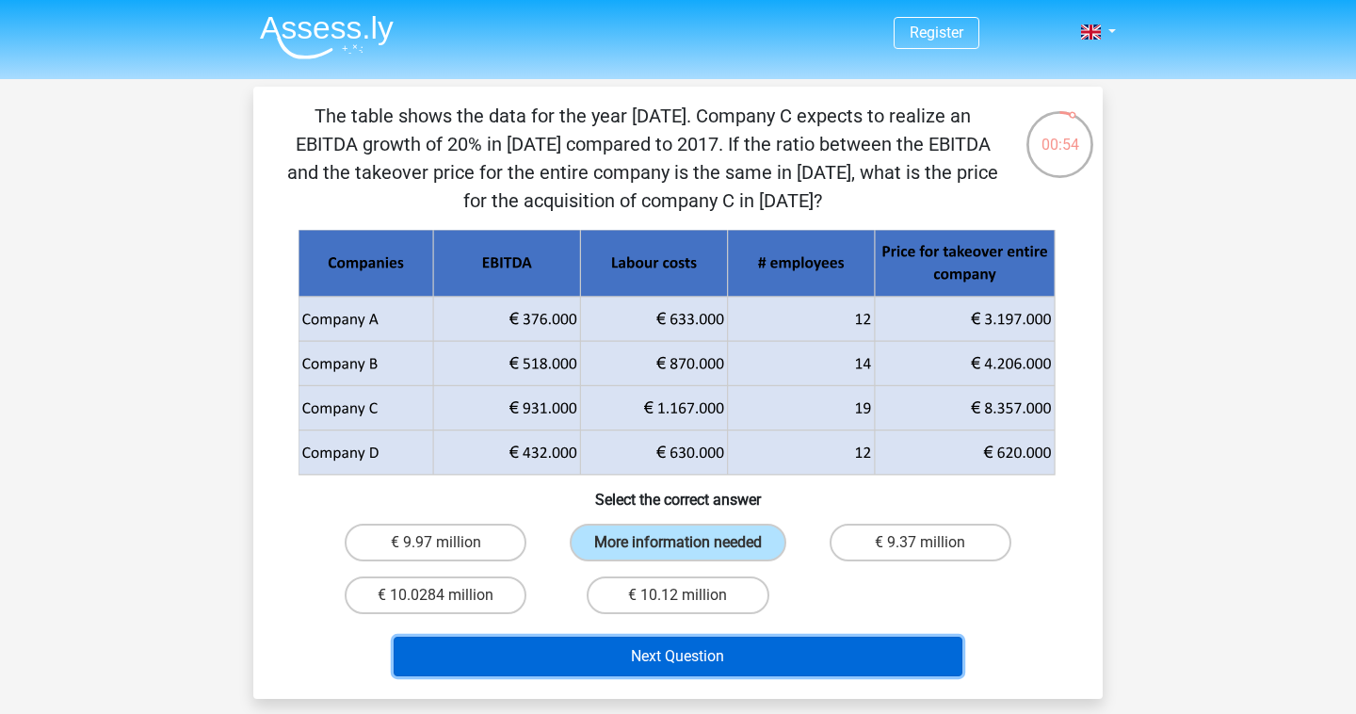
click at [645, 652] on button "Next Question" at bounding box center [679, 656] width 570 height 40
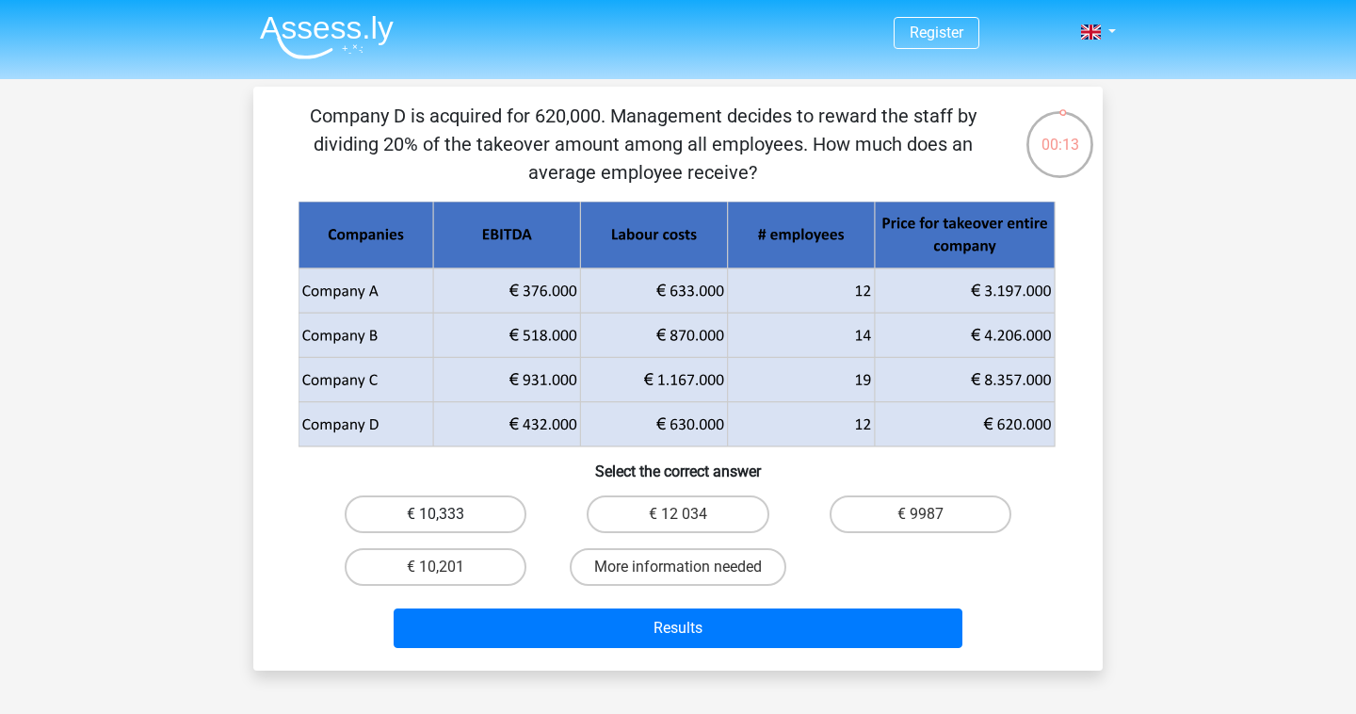
click at [496, 506] on label "€ 10,333" at bounding box center [436, 514] width 182 height 38
click at [448, 514] on input "€ 10,333" at bounding box center [442, 520] width 12 height 12
radio input "true"
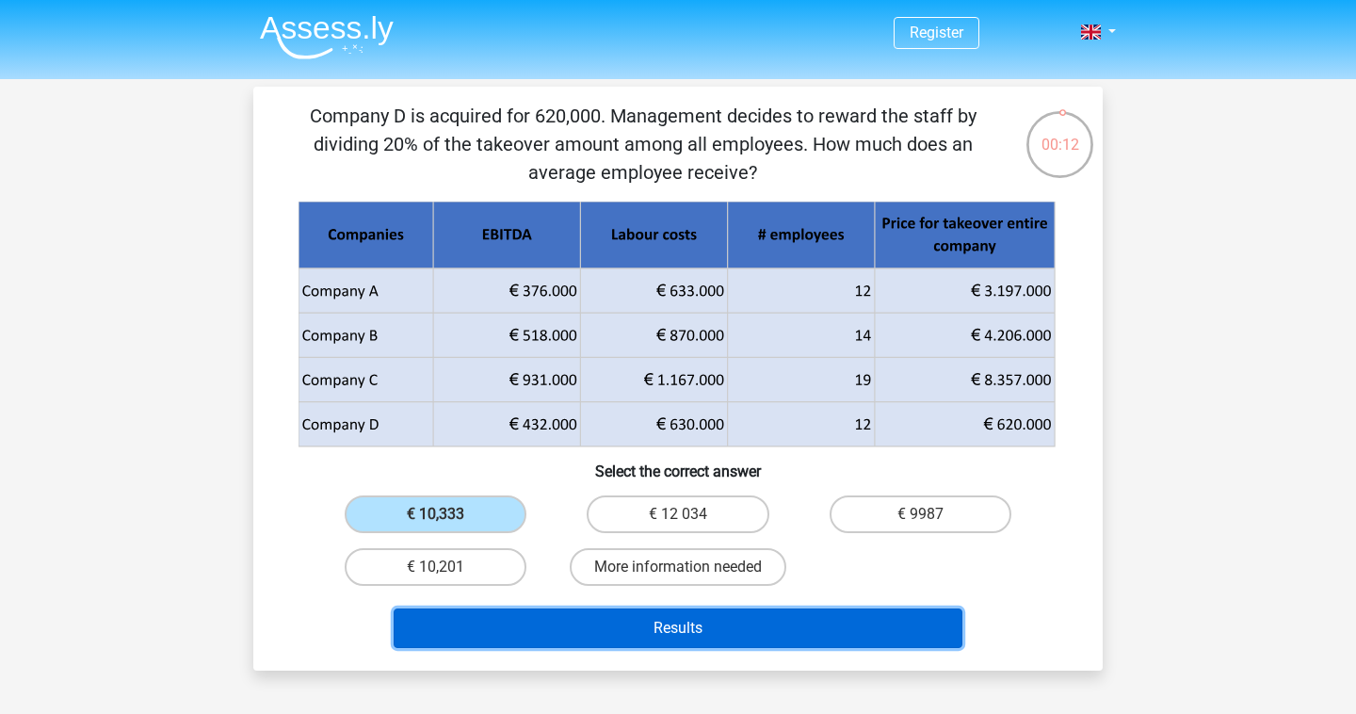
click at [519, 634] on button "Results" at bounding box center [679, 628] width 570 height 40
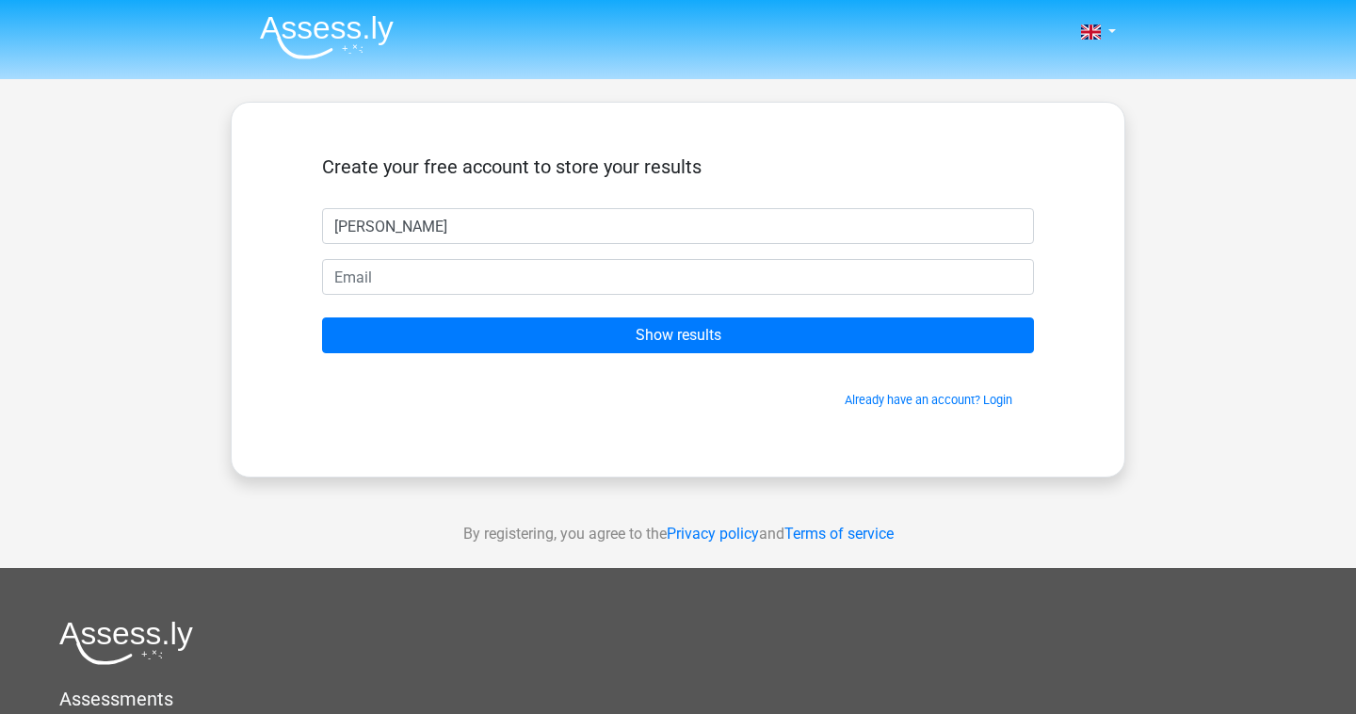
type input "juan"
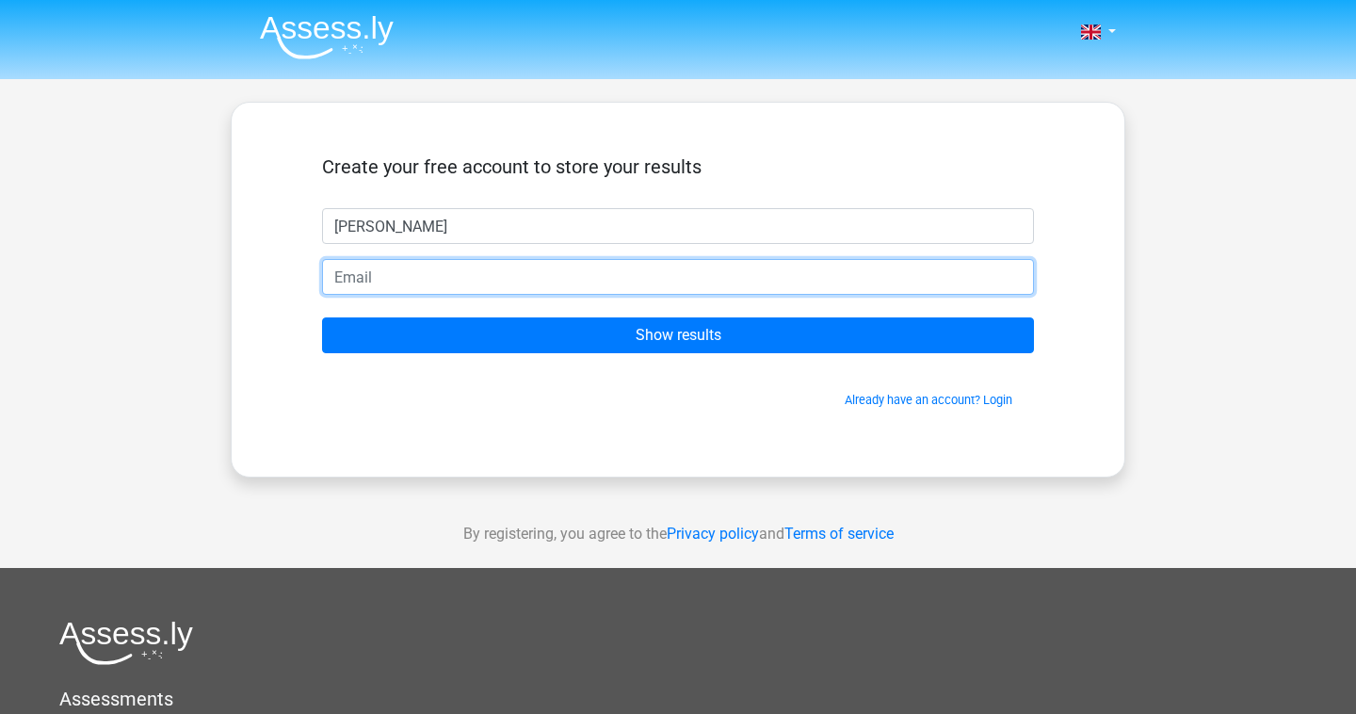
click at [491, 282] on input "email" at bounding box center [678, 277] width 712 height 36
type input "zaffaronij@gmail.com"
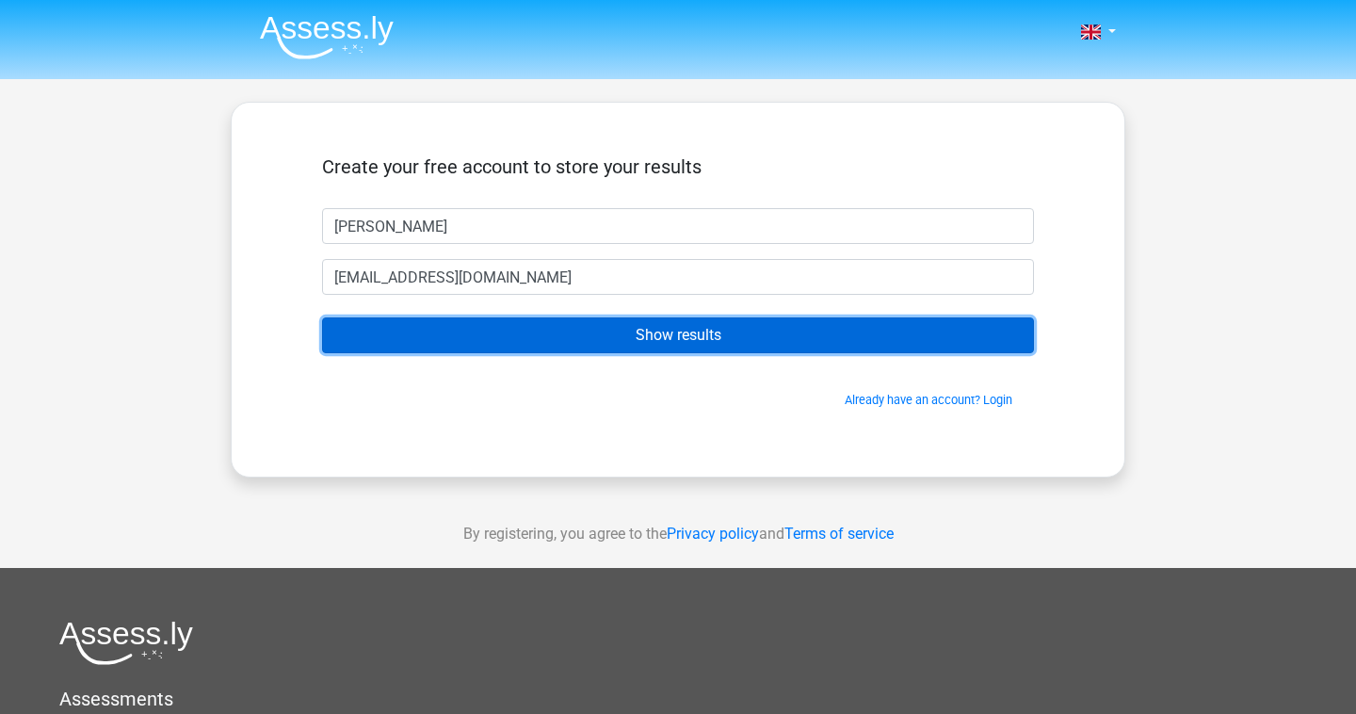
click at [486, 330] on input "Show results" at bounding box center [678, 335] width 712 height 36
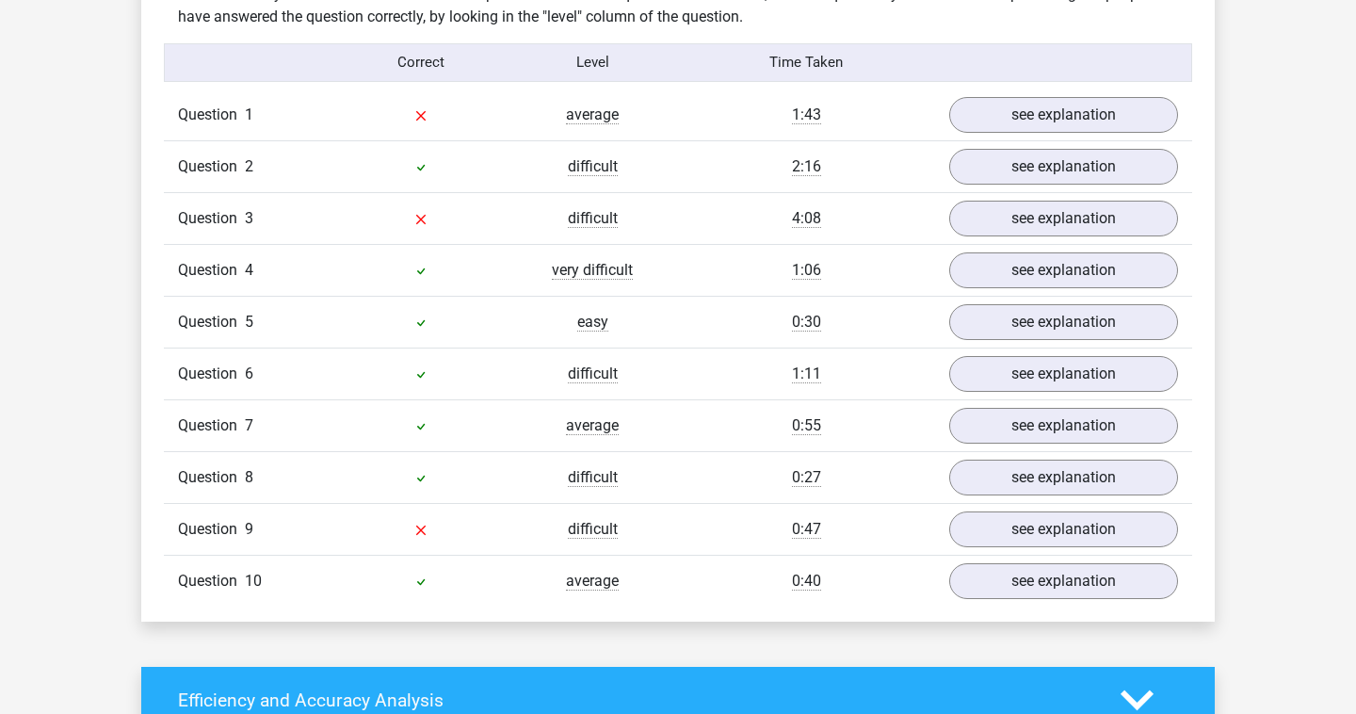
scroll to position [1489, 0]
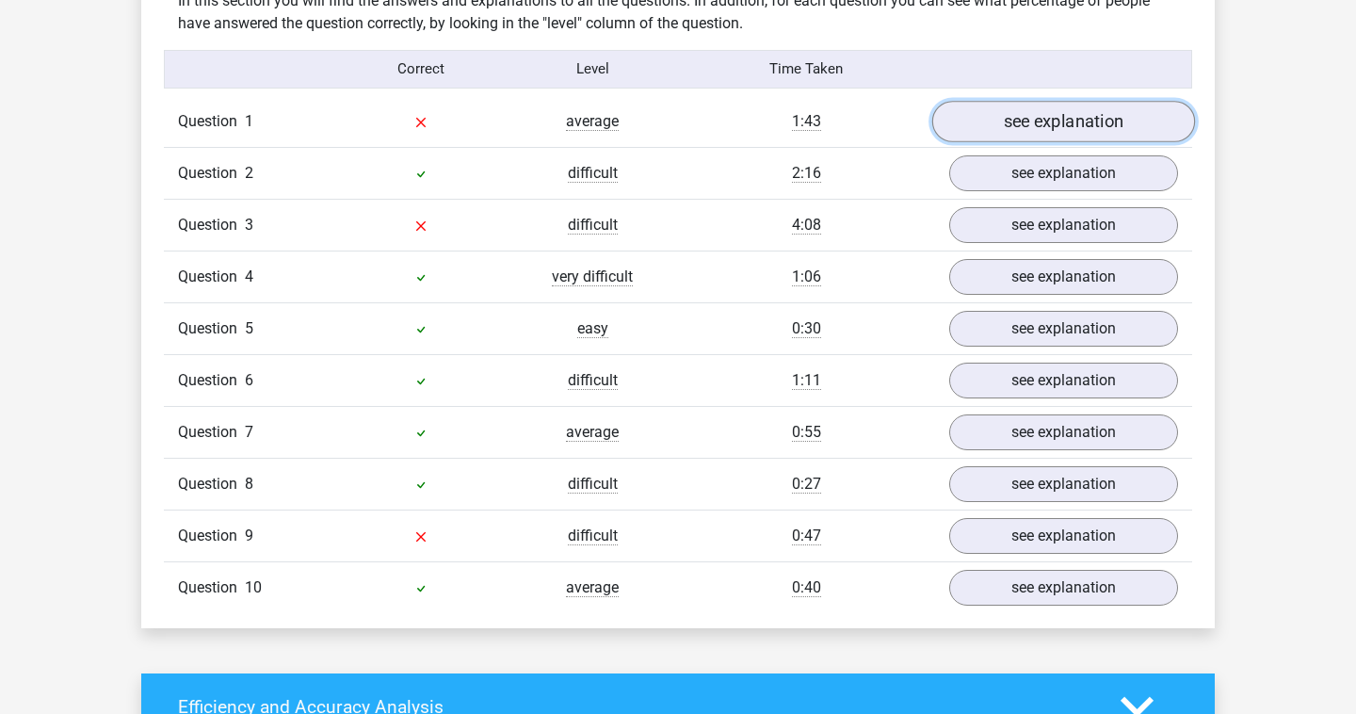
click at [997, 134] on link "see explanation" at bounding box center [1063, 121] width 263 height 41
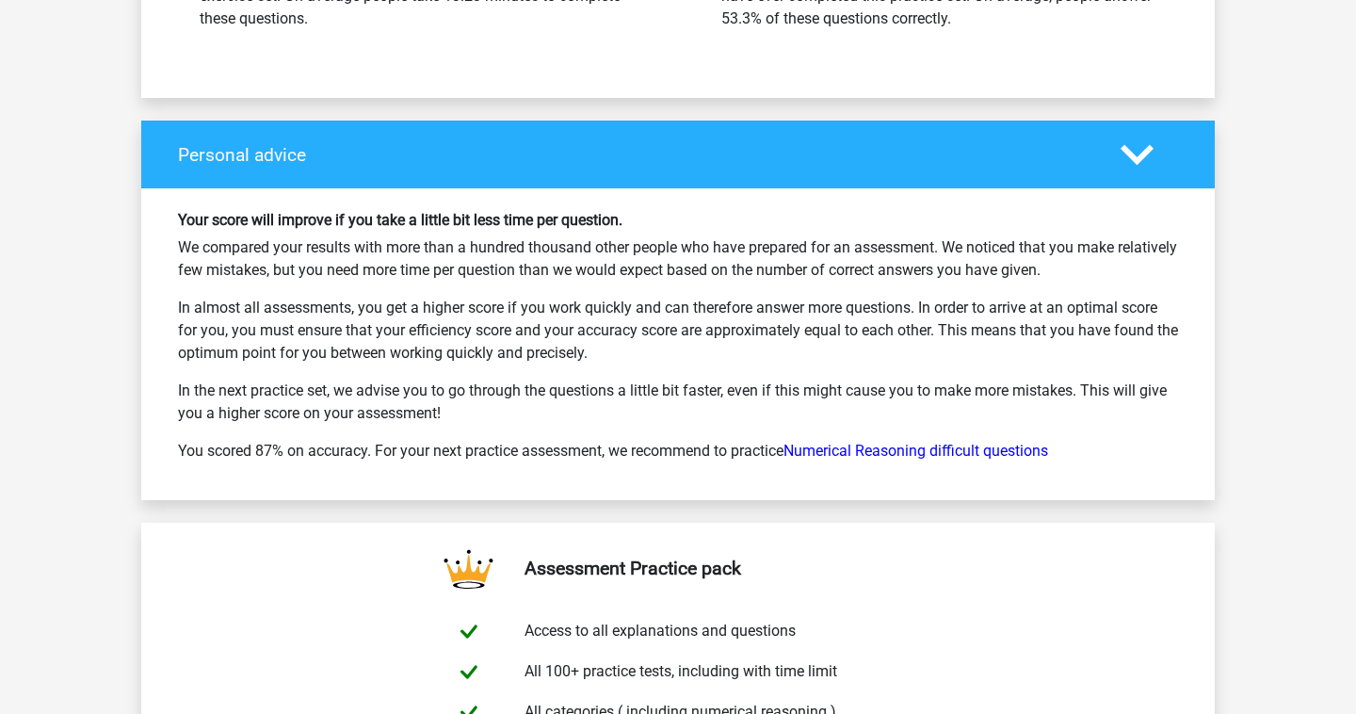
scroll to position [3411, 0]
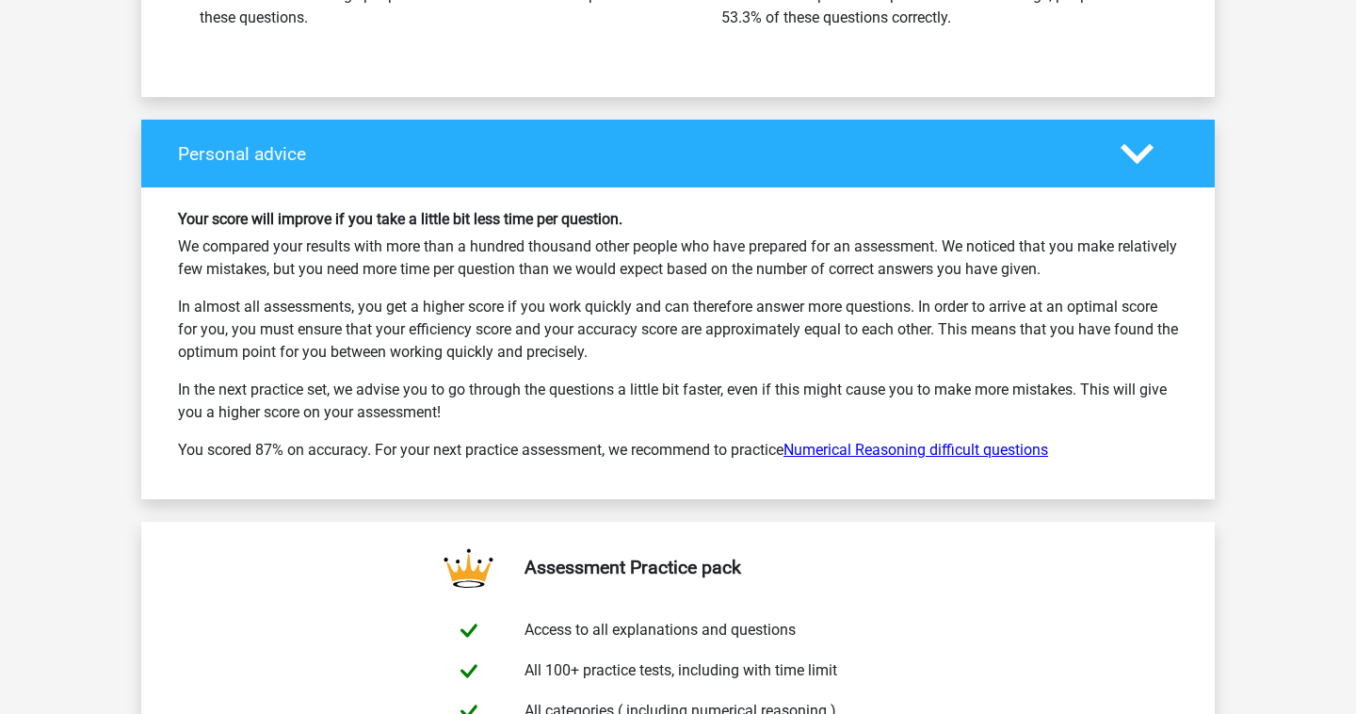
click at [996, 457] on link "Numerical Reasoning difficult questions" at bounding box center [915, 450] width 265 height 18
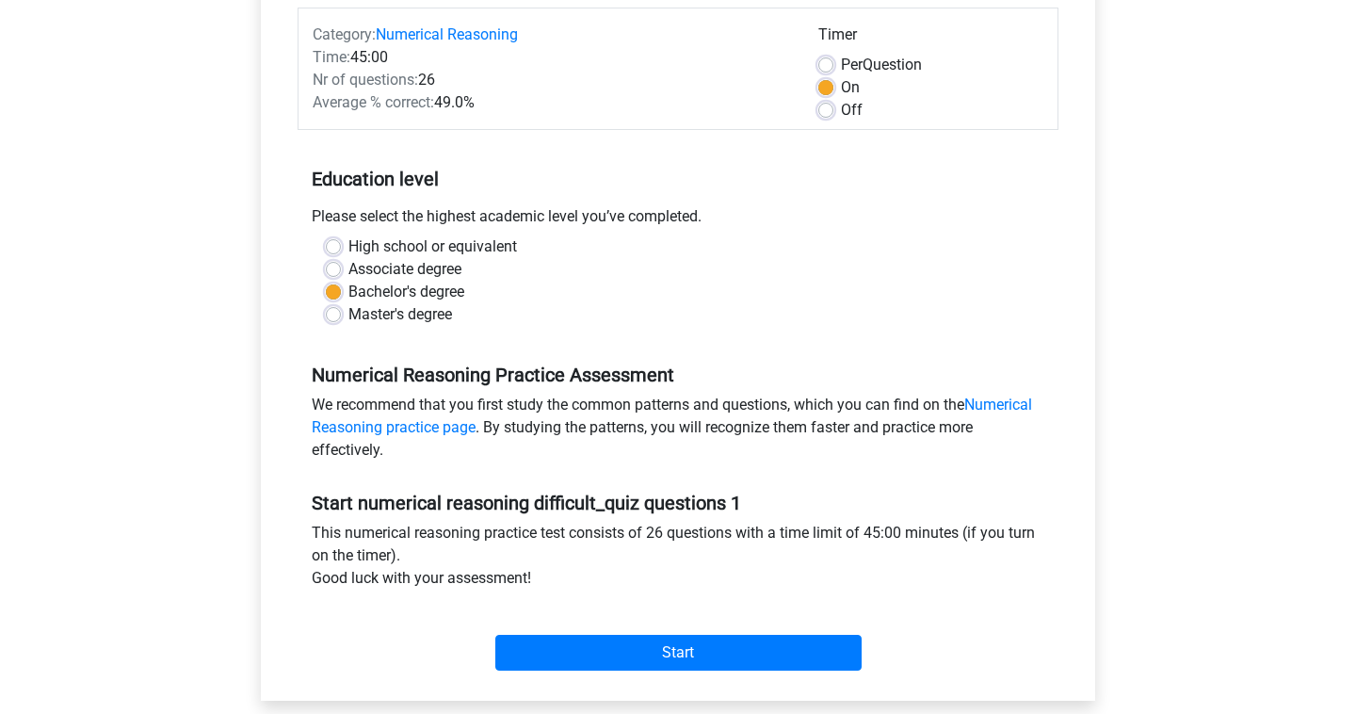
scroll to position [256, 0]
